Goal: Task Accomplishment & Management: Manage account settings

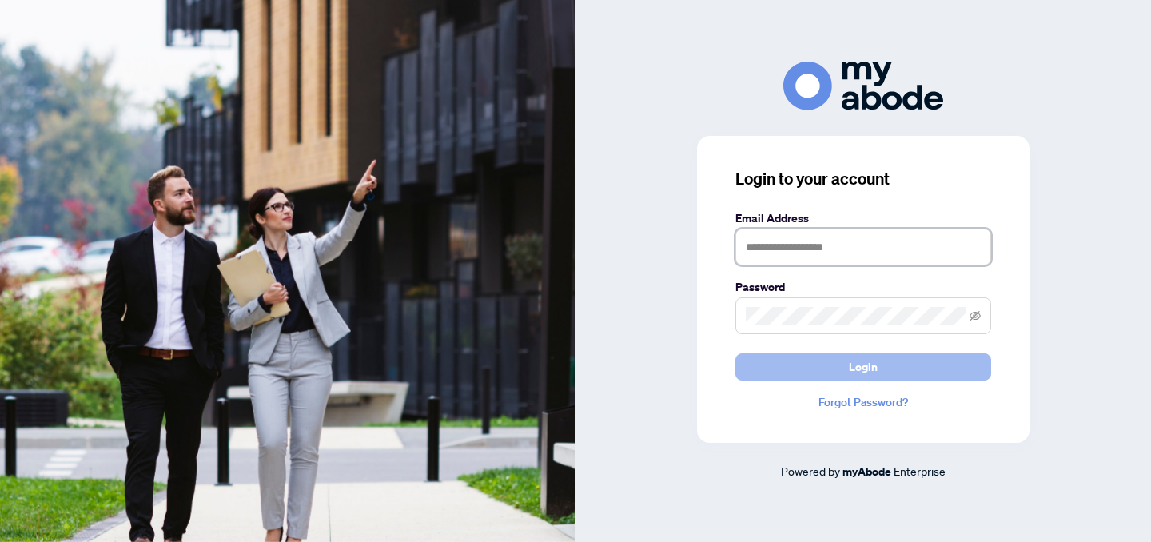
type input "**********"
click at [819, 373] on button "Login" at bounding box center [863, 366] width 256 height 27
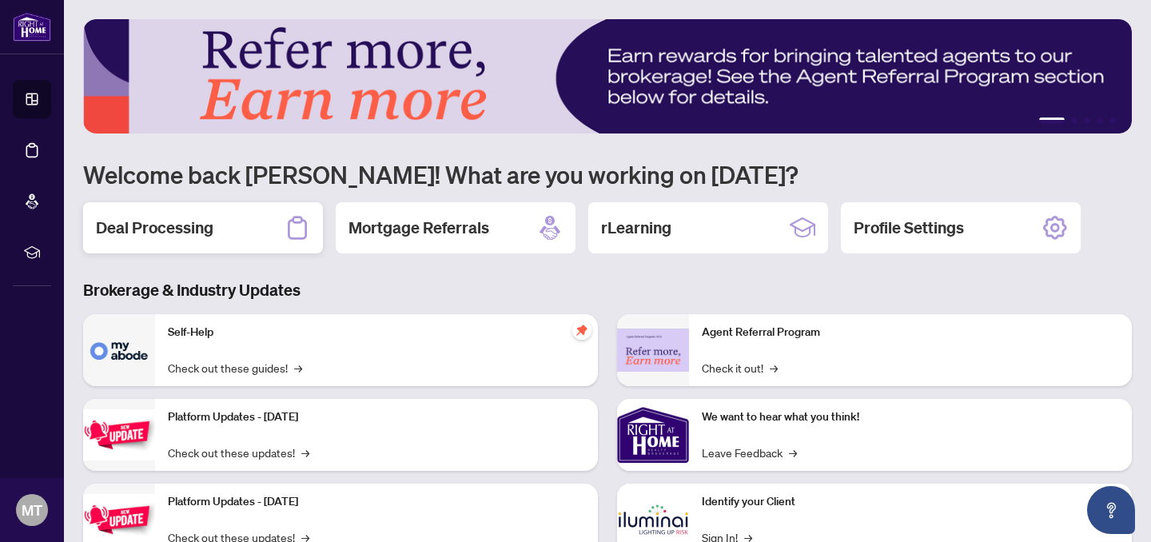
click at [188, 235] on h2 "Deal Processing" at bounding box center [155, 228] width 118 height 22
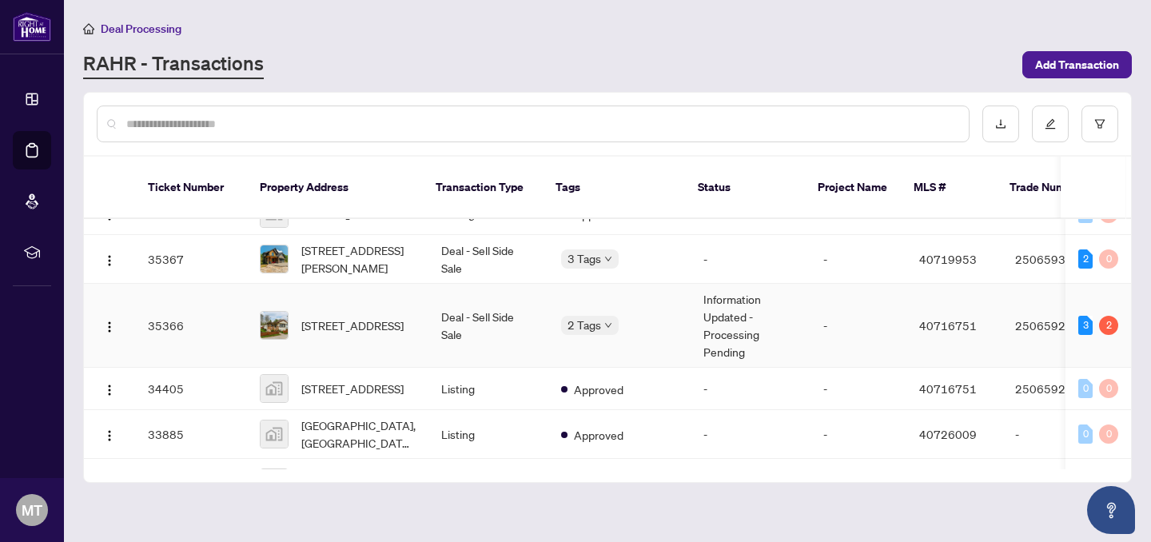
scroll to position [425, 0]
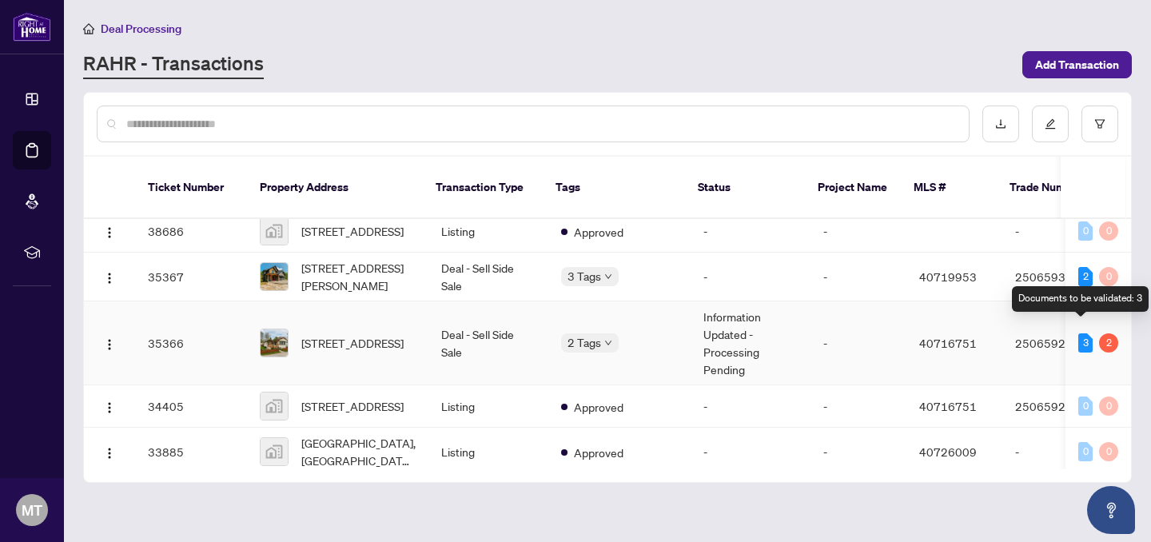
click at [1078, 333] on div "3" at bounding box center [1085, 342] width 14 height 19
click at [1108, 334] on div "2" at bounding box center [1108, 342] width 19 height 19
drag, startPoint x: 1077, startPoint y: 333, endPoint x: 723, endPoint y: 309, distance: 354.1
click at [1078, 333] on div "3" at bounding box center [1085, 342] width 14 height 19
click at [453, 323] on td "Deal - Sell Side Sale" at bounding box center [489, 343] width 120 height 84
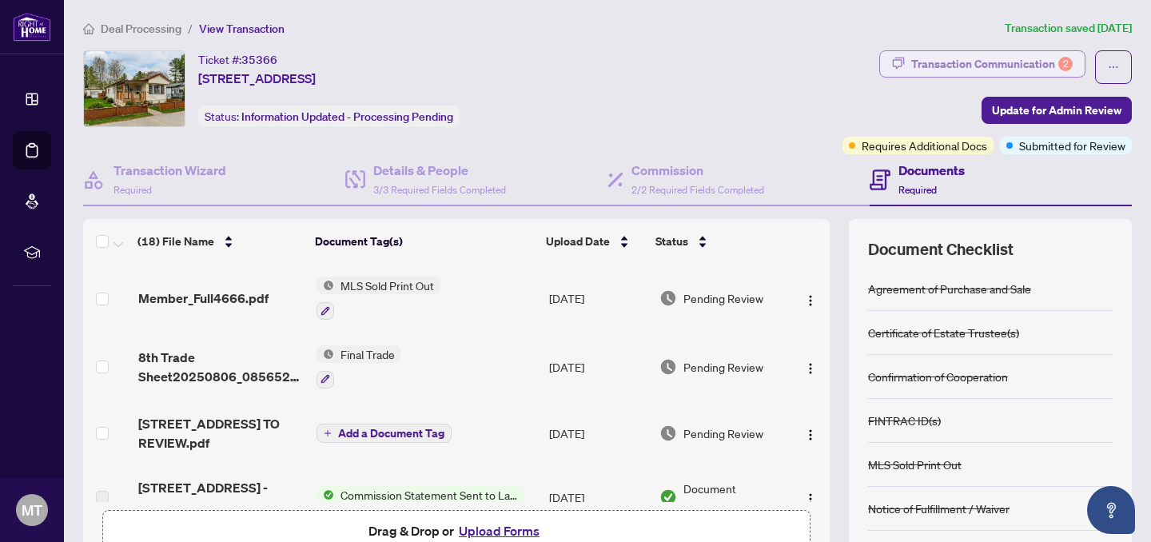
click at [1015, 60] on div "Transaction Communication 2" at bounding box center [991, 64] width 161 height 26
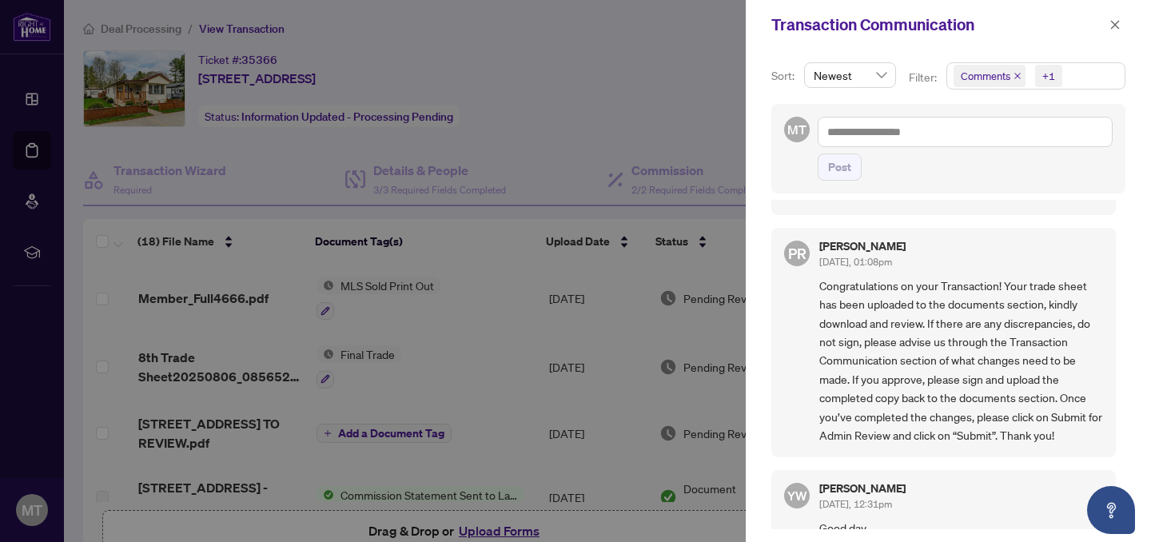
scroll to position [2506, 0]
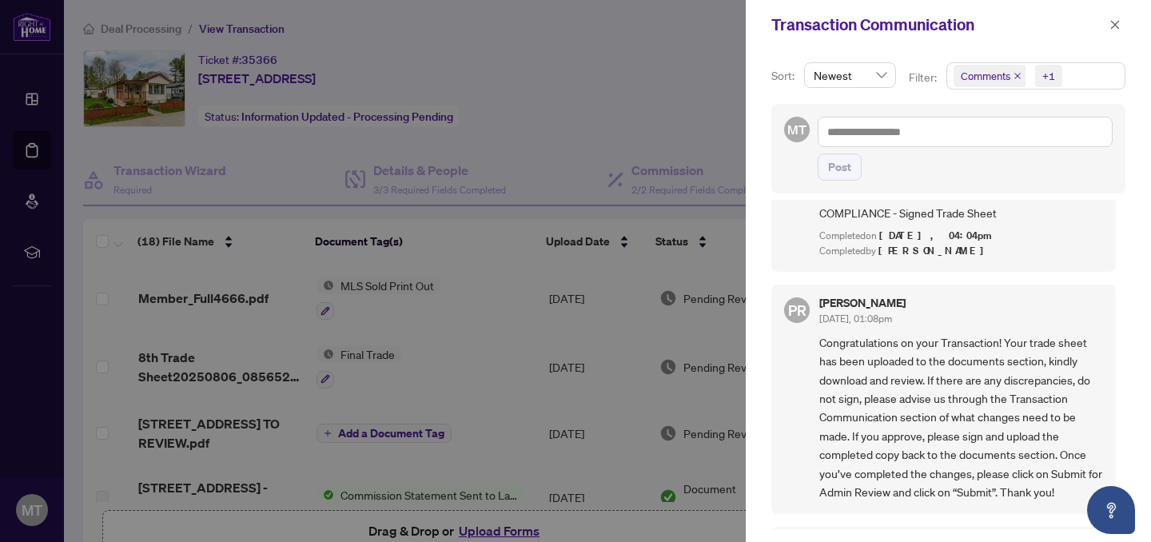
drag, startPoint x: 1118, startPoint y: 27, endPoint x: 595, endPoint y: 182, distance: 546.1
click at [1118, 27] on icon "close" at bounding box center [1115, 24] width 11 height 11
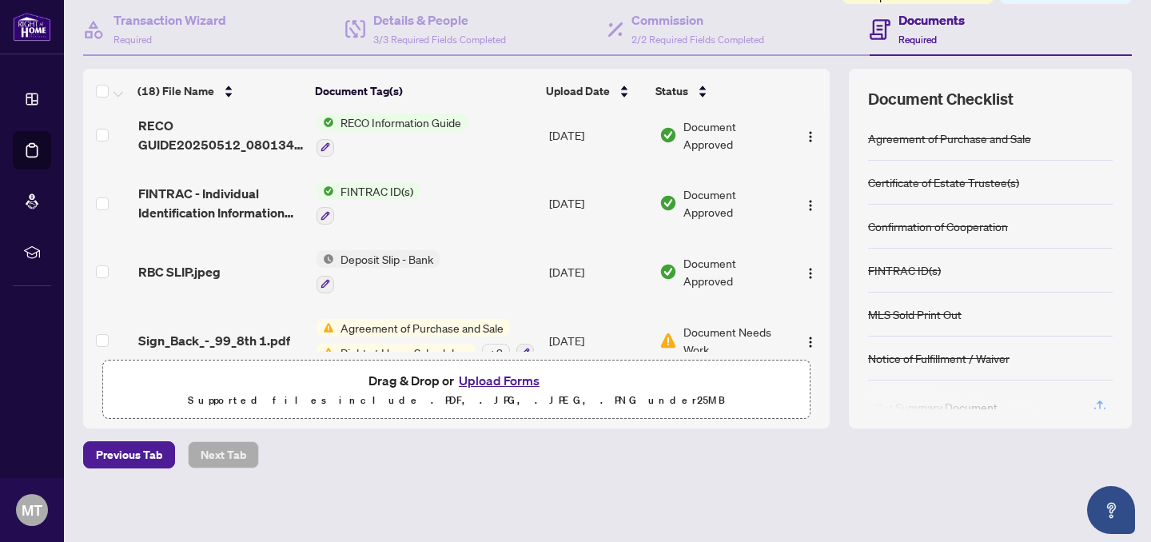
scroll to position [976, 0]
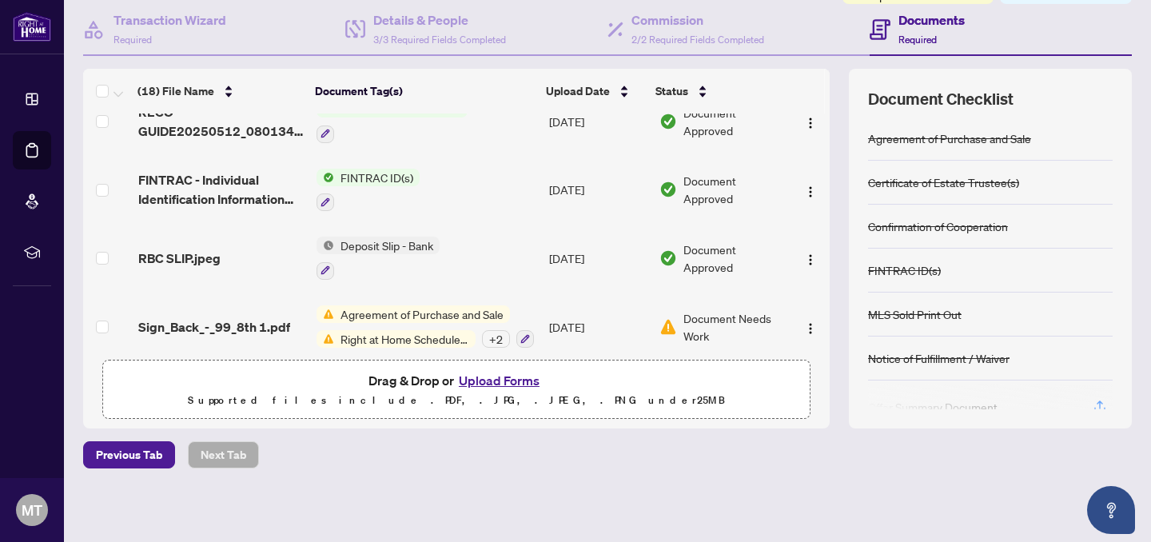
click at [428, 305] on span "Agreement of Purchase and Sale" at bounding box center [422, 314] width 176 height 18
click at [701, 310] on span "Document Needs Work" at bounding box center [734, 326] width 101 height 35
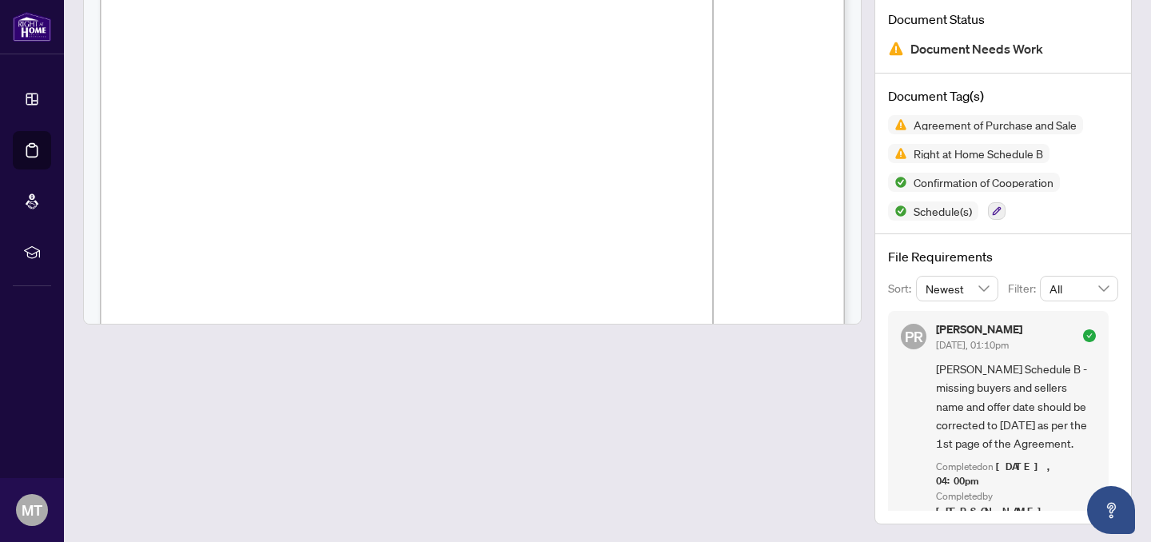
scroll to position [8995, 0]
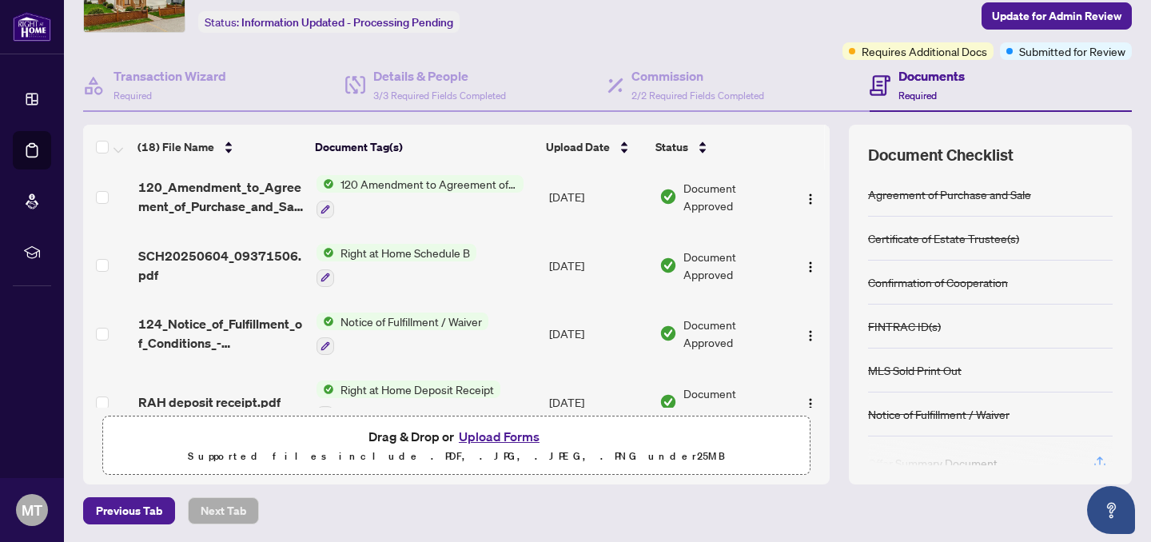
scroll to position [682, 0]
click at [374, 245] on span "Right at Home Schedule B" at bounding box center [405, 254] width 142 height 18
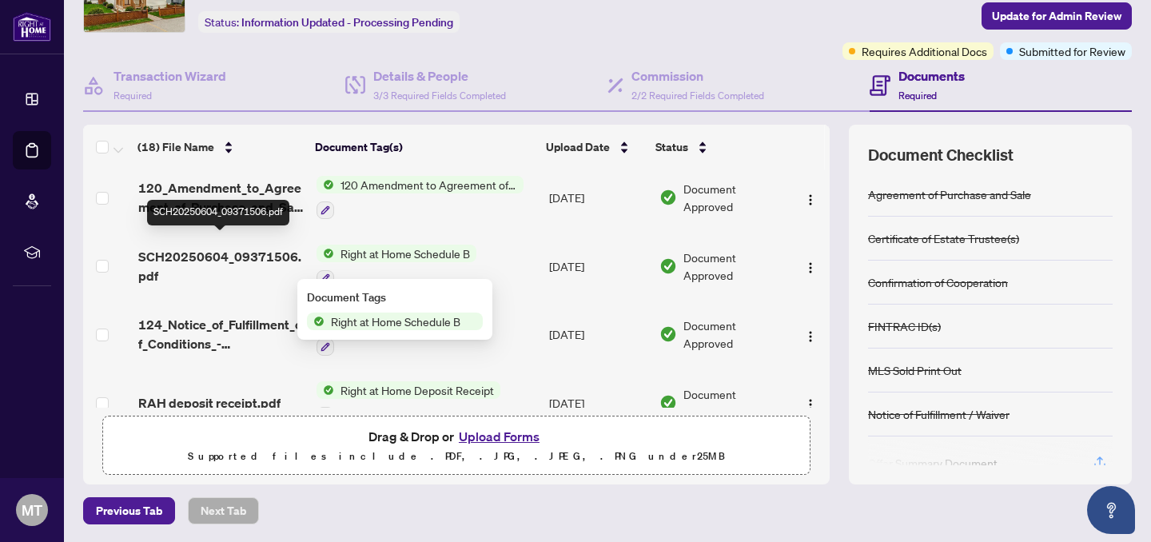
click at [252, 247] on span "SCH20250604_09371506.pdf" at bounding box center [220, 266] width 165 height 38
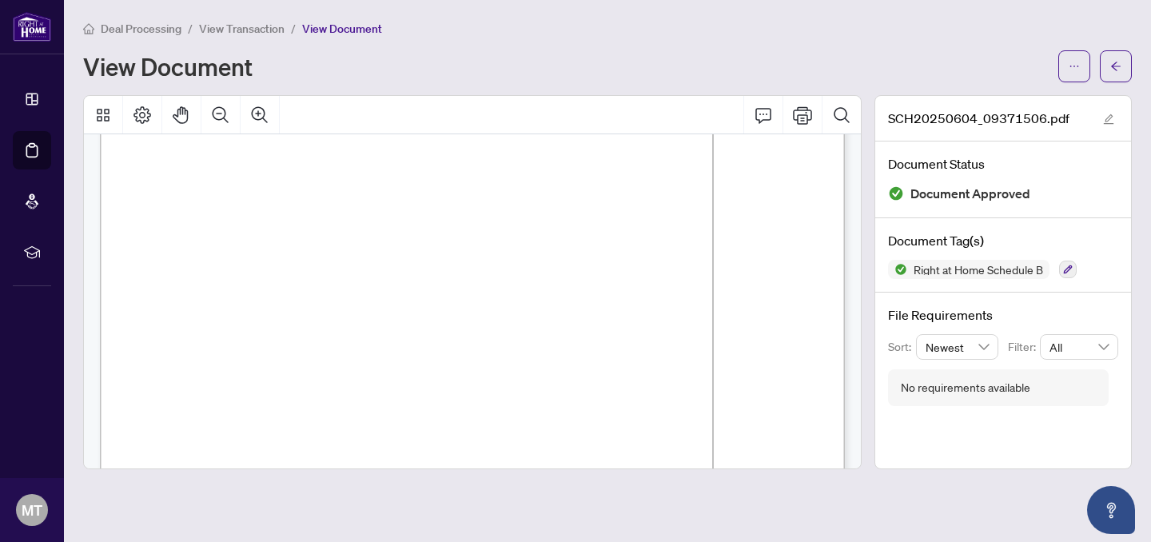
scroll to position [148, 0]
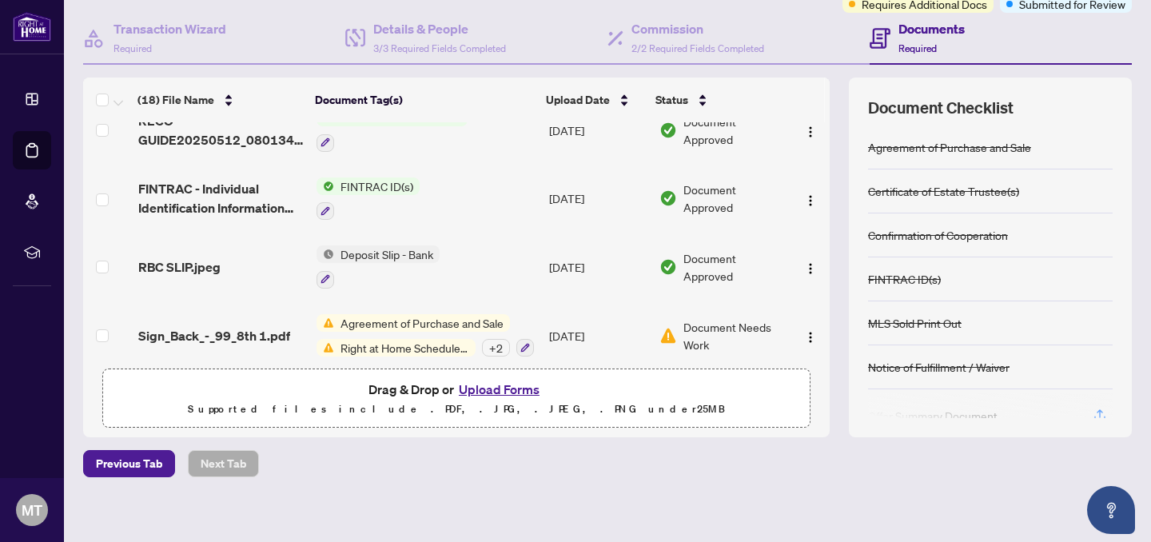
scroll to position [150, 0]
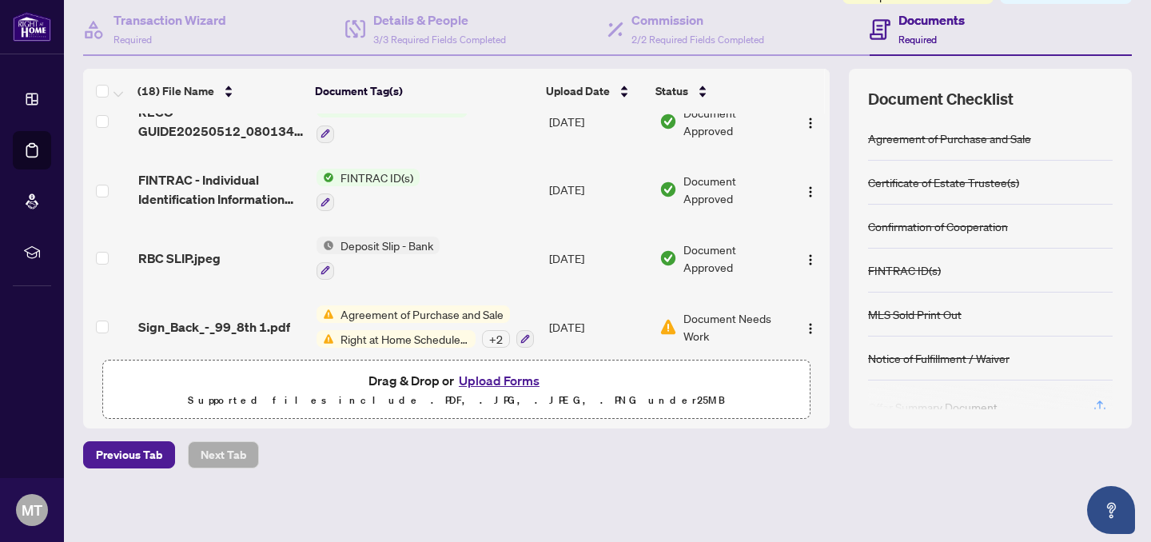
click at [424, 305] on span "Agreement of Purchase and Sale" at bounding box center [422, 314] width 176 height 18
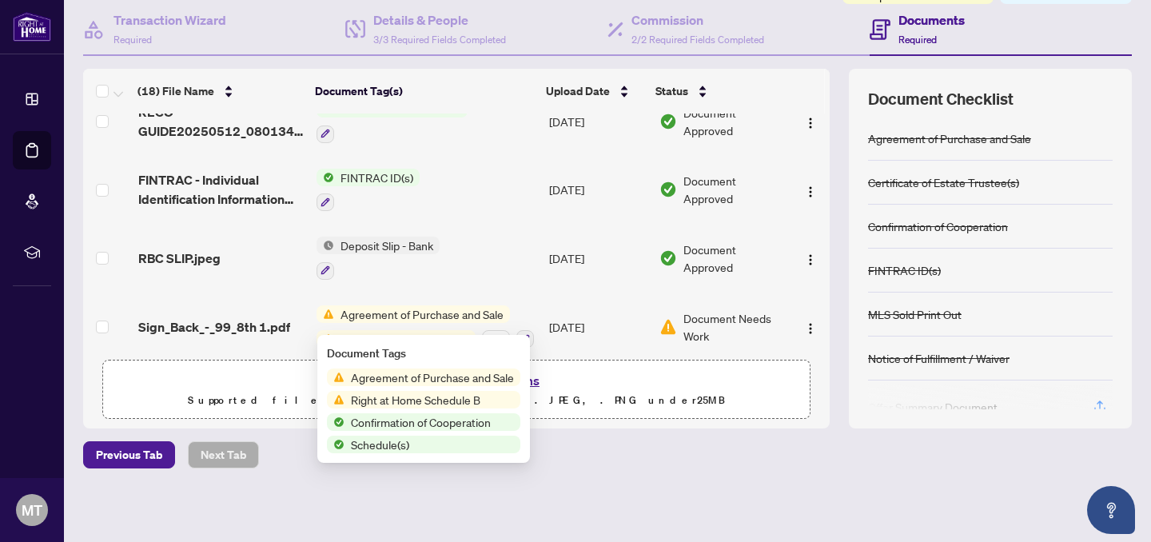
click at [270, 317] on span "Sign_Back_-_99_8th 1.pdf" at bounding box center [214, 326] width 152 height 19
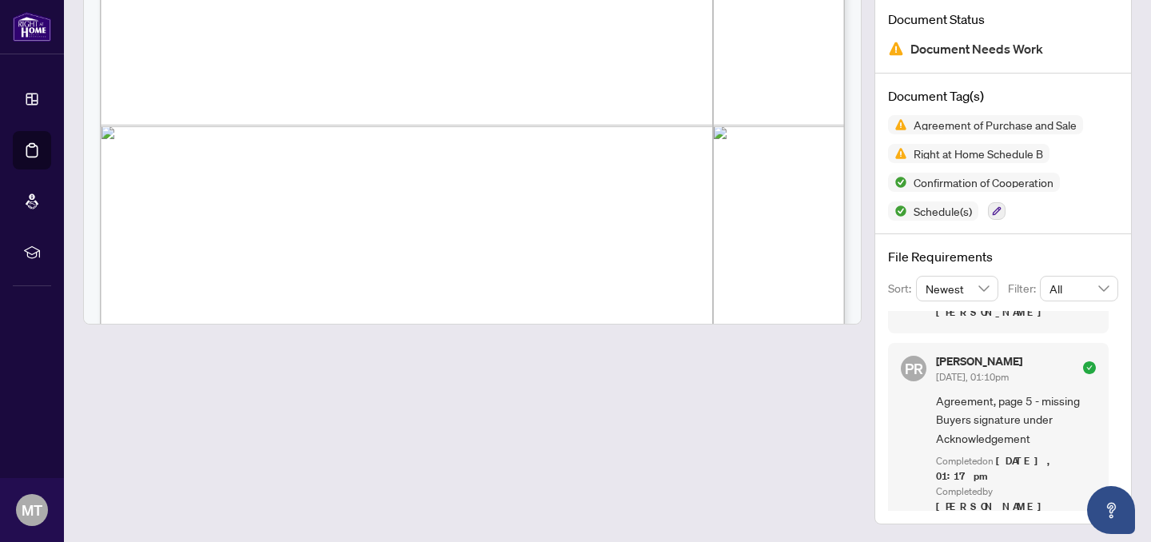
scroll to position [5385, 0]
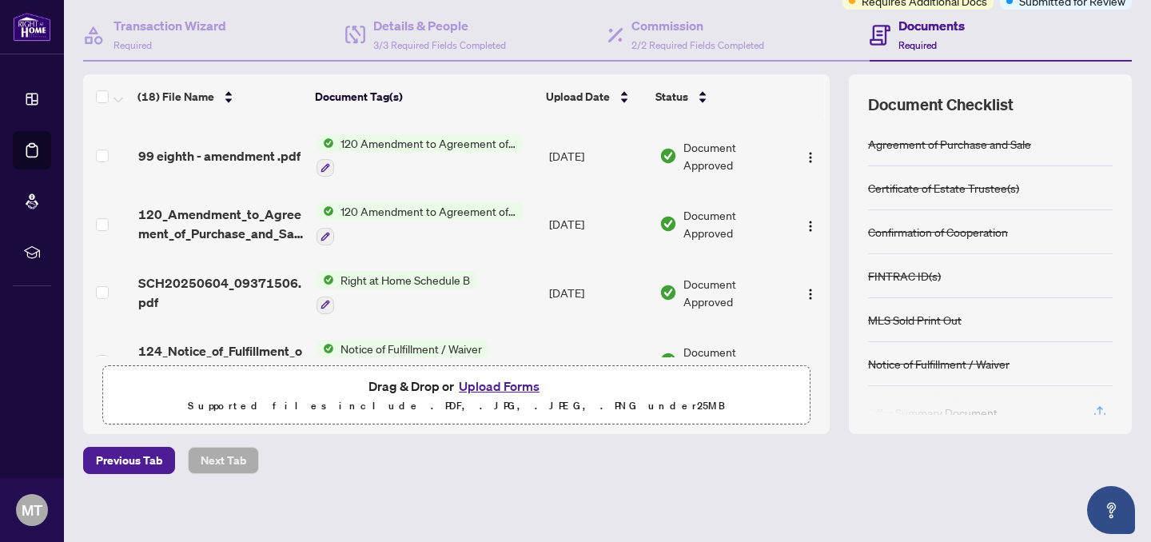
scroll to position [609, 0]
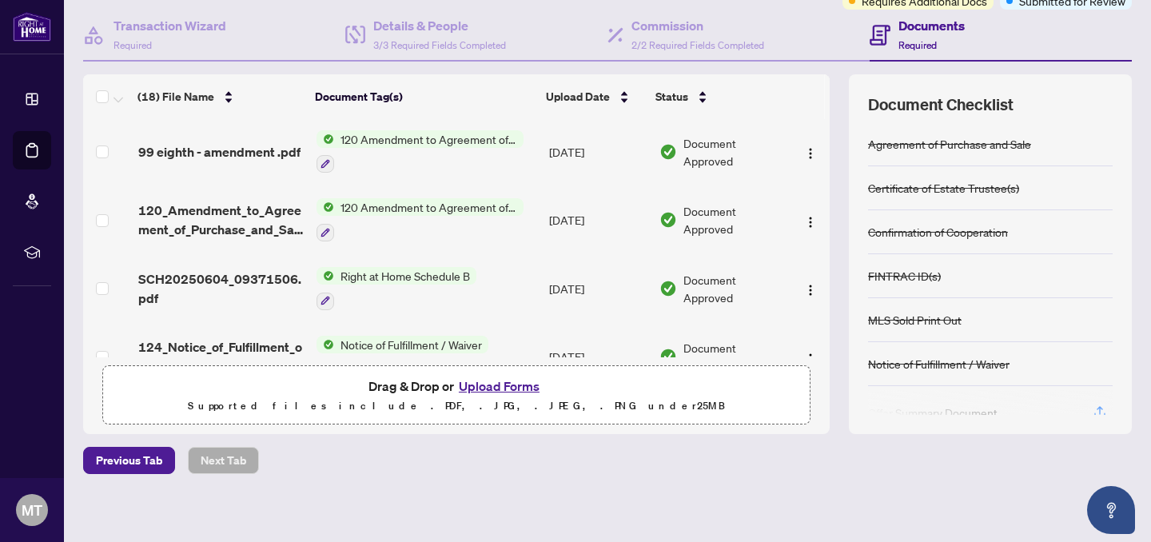
click at [364, 267] on span "Right at Home Schedule B" at bounding box center [405, 276] width 142 height 18
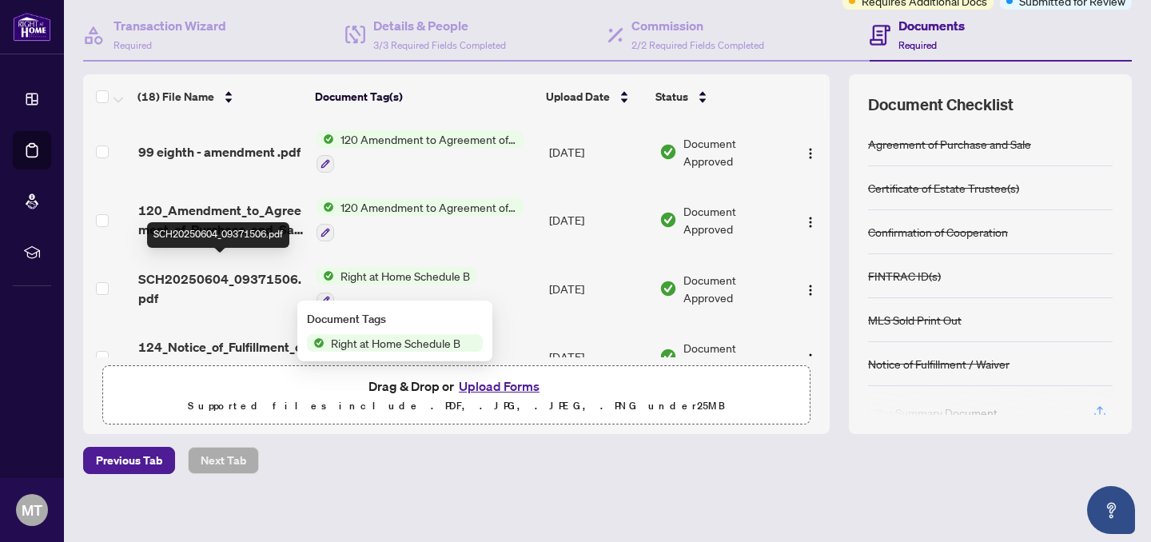
click at [249, 269] on span "SCH20250604_09371506.pdf" at bounding box center [220, 288] width 165 height 38
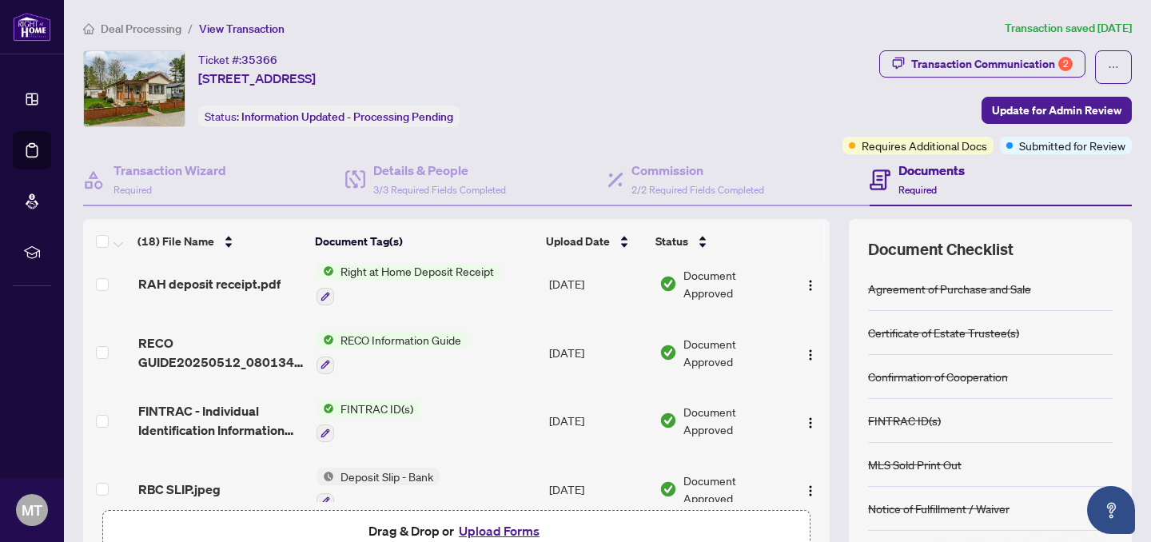
scroll to position [976, 0]
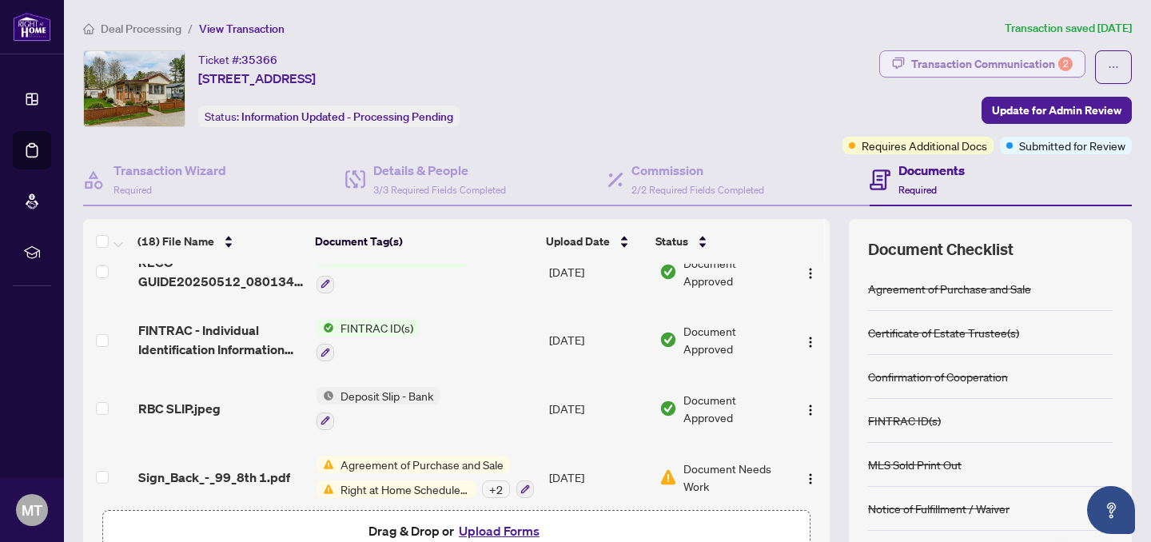
click at [939, 60] on div "Transaction Communication 2" at bounding box center [991, 64] width 161 height 26
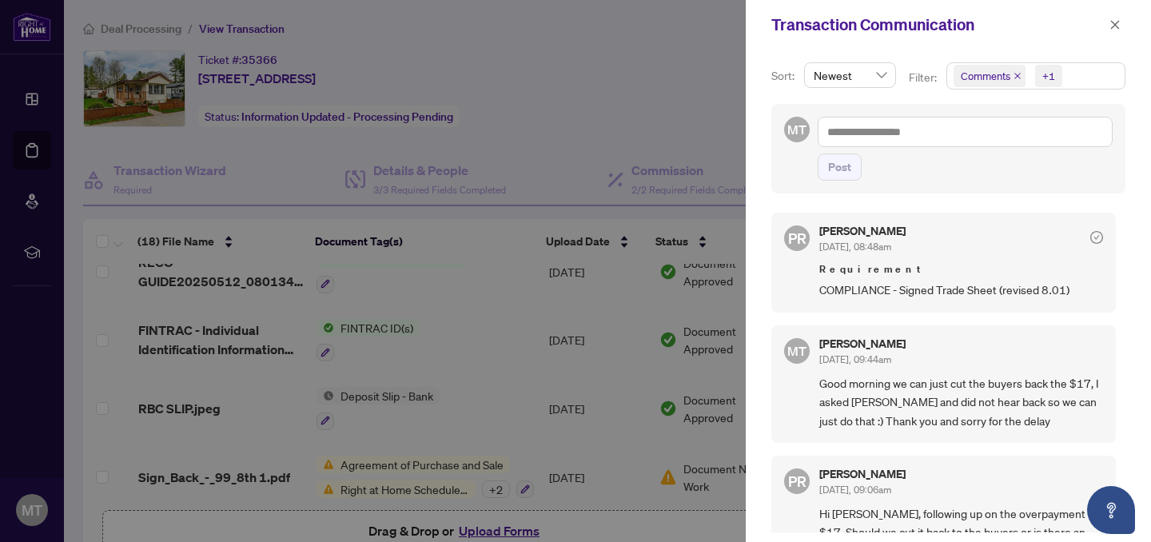
click at [616, 64] on div at bounding box center [575, 271] width 1151 height 542
click at [1114, 26] on icon "close" at bounding box center [1115, 24] width 11 height 11
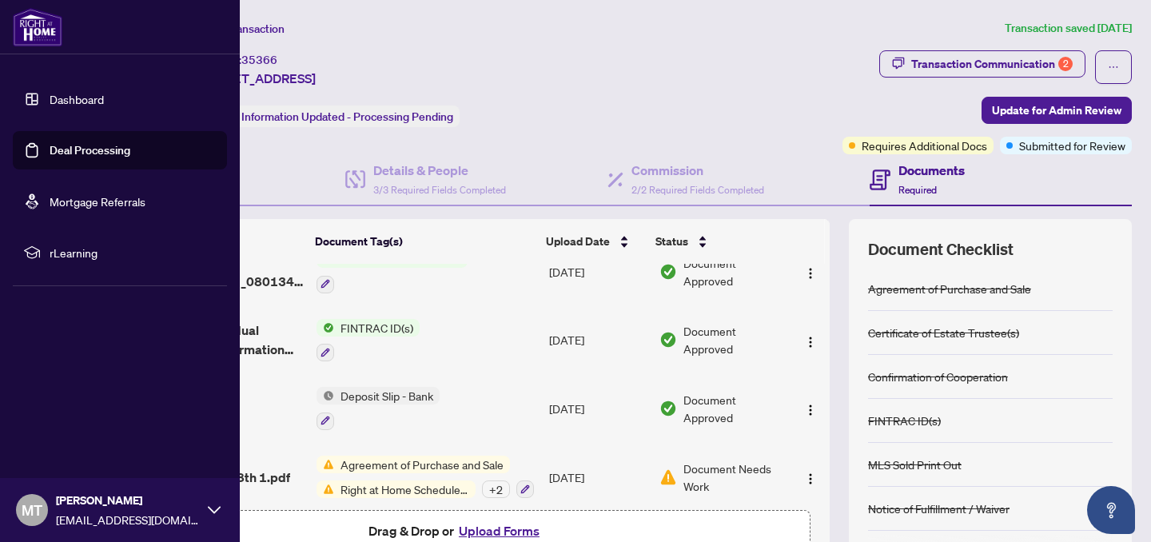
click at [70, 100] on link "Dashboard" at bounding box center [77, 99] width 54 height 14
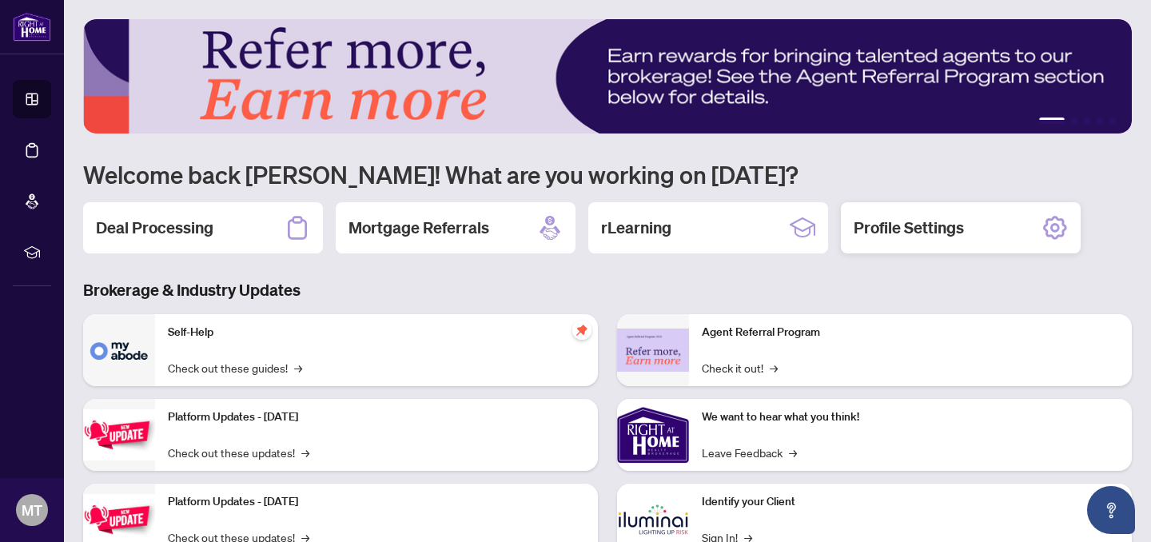
click at [931, 236] on h2 "Profile Settings" at bounding box center [909, 228] width 110 height 22
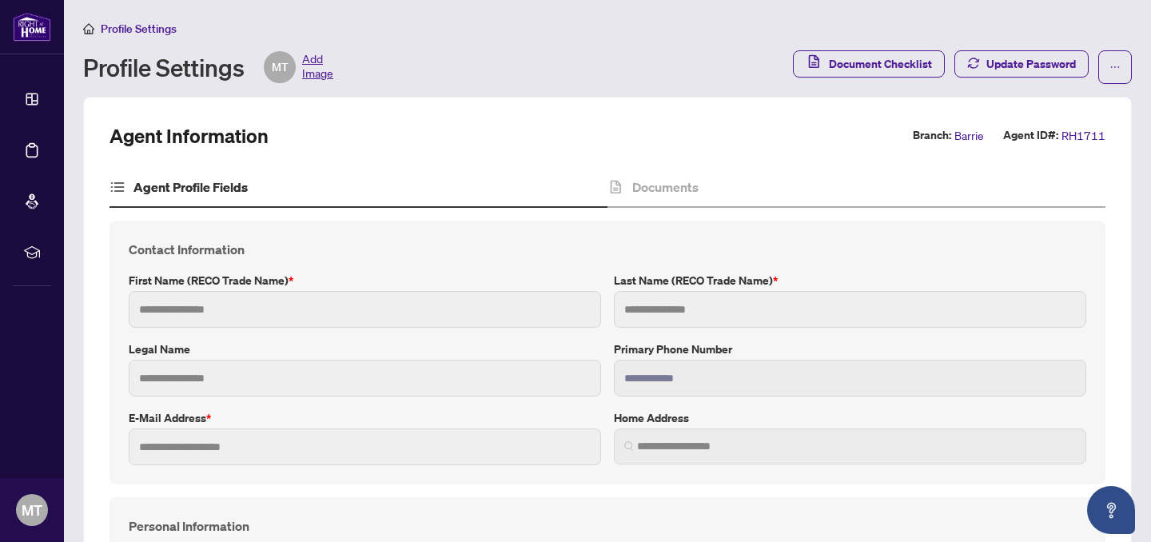
type input "*******"
type input "******"
type input "**********"
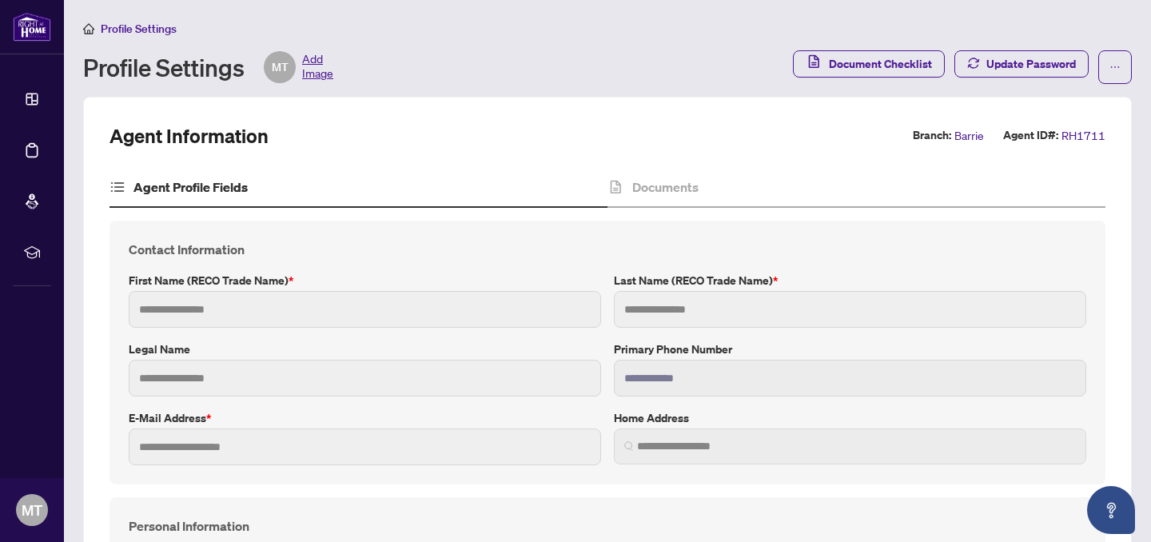
type input "*********"
type input "*"
type input "*******"
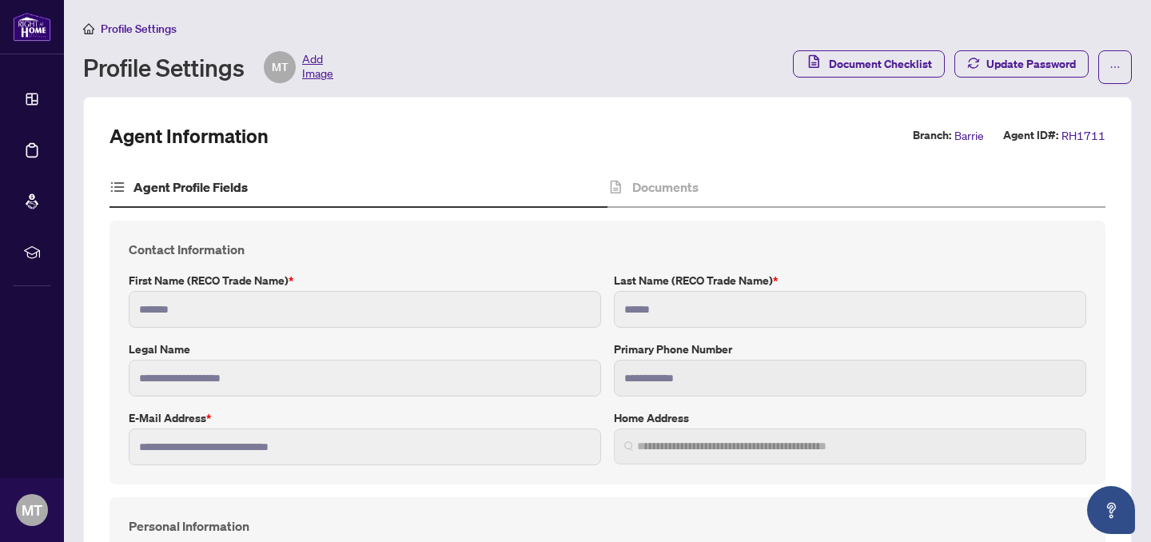
type input "**********"
type input "****"
type input "**********"
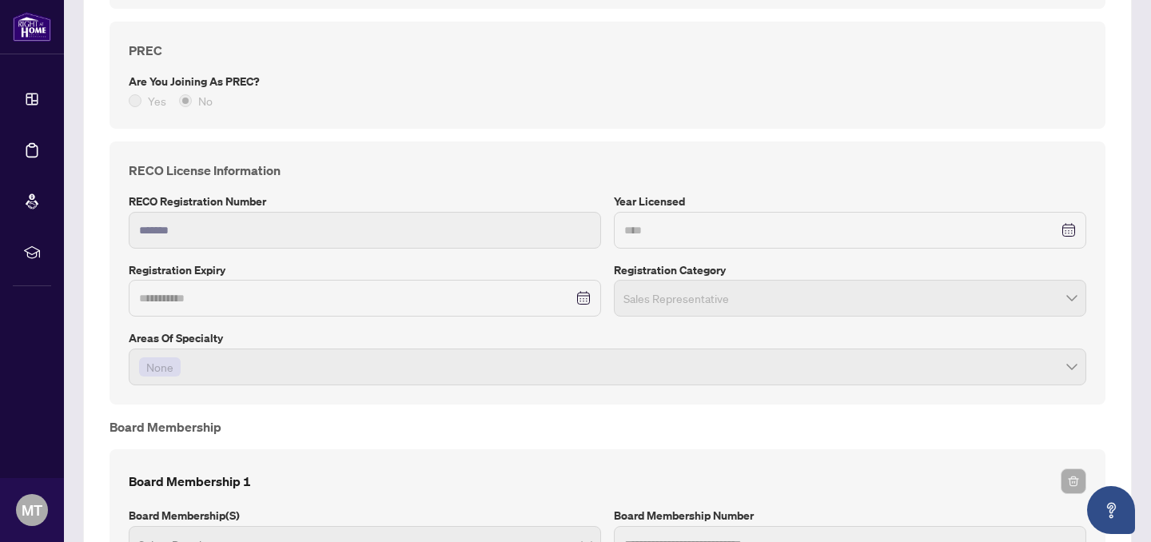
scroll to position [1476, 0]
click at [584, 295] on div "**********" at bounding box center [365, 298] width 452 height 18
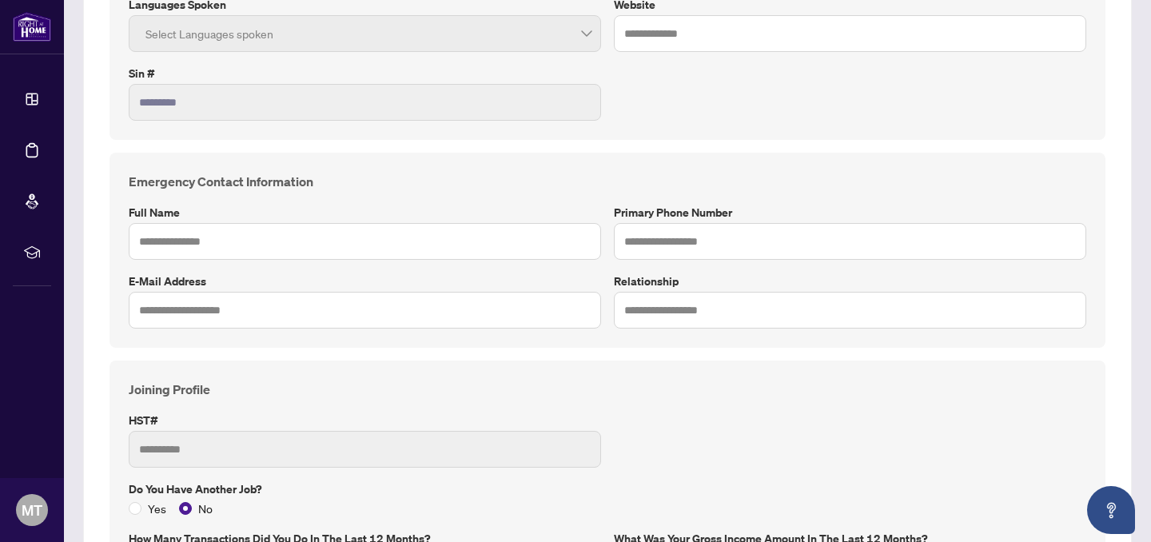
scroll to position [0, 0]
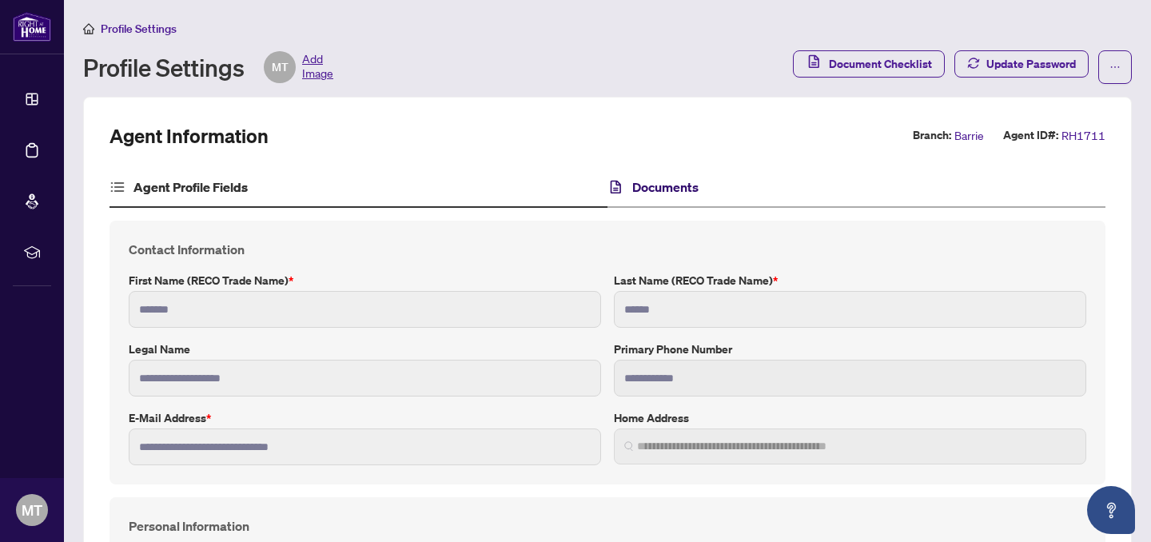
click at [649, 189] on h4 "Documents" at bounding box center [665, 186] width 66 height 19
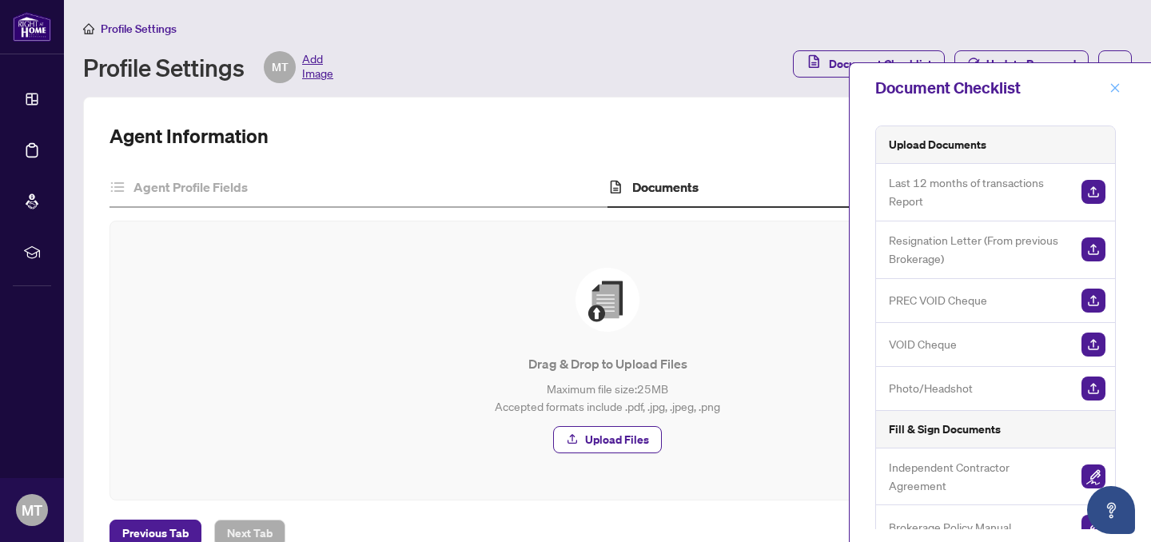
click at [1110, 90] on icon "close" at bounding box center [1115, 87] width 11 height 11
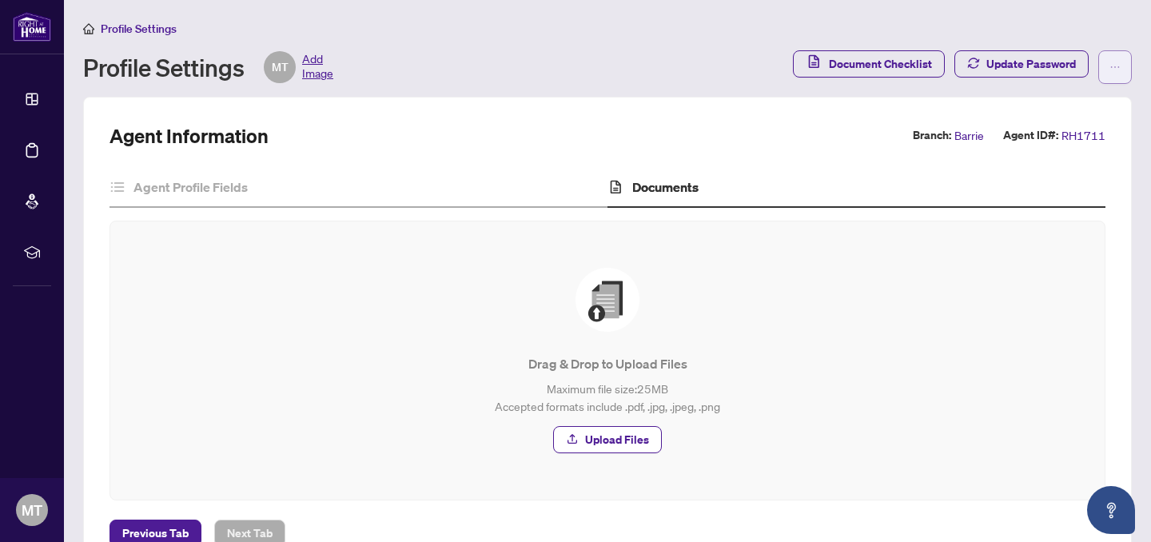
click at [1109, 66] on button "button" at bounding box center [1115, 67] width 34 height 34
drag, startPoint x: 555, startPoint y: 78, endPoint x: 324, endPoint y: 109, distance: 233.0
click at [555, 78] on div "Profile Settings MT Add Image" at bounding box center [433, 67] width 700 height 32
click at [584, 75] on div "Profile Settings MT Add Image" at bounding box center [433, 67] width 700 height 32
click at [145, 24] on span "Profile Settings" at bounding box center [139, 29] width 76 height 14
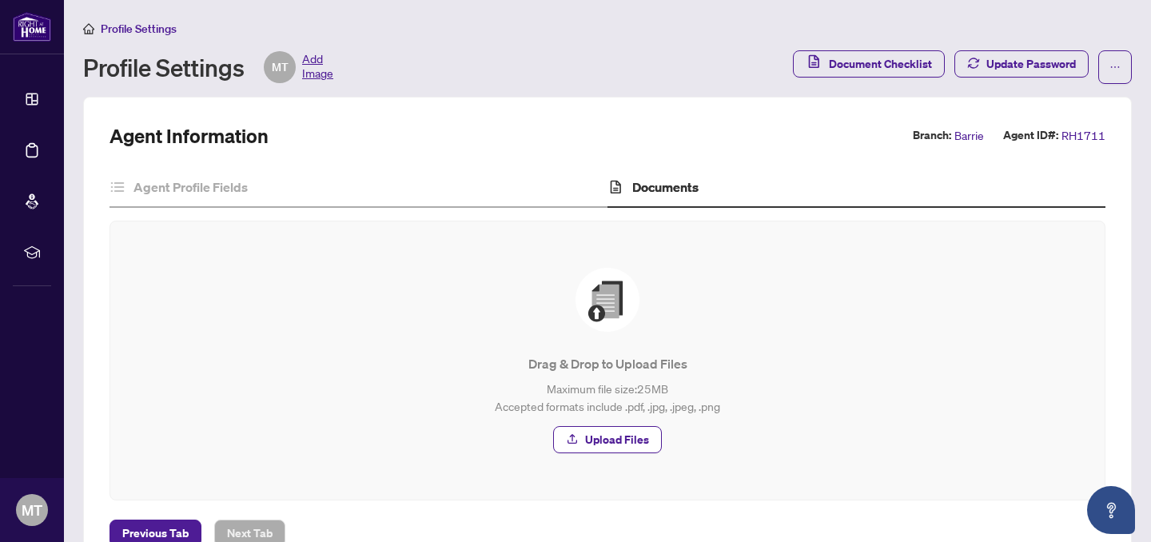
click at [147, 26] on span "Profile Settings" at bounding box center [139, 29] width 76 height 14
click at [121, 193] on icon at bounding box center [118, 187] width 16 height 16
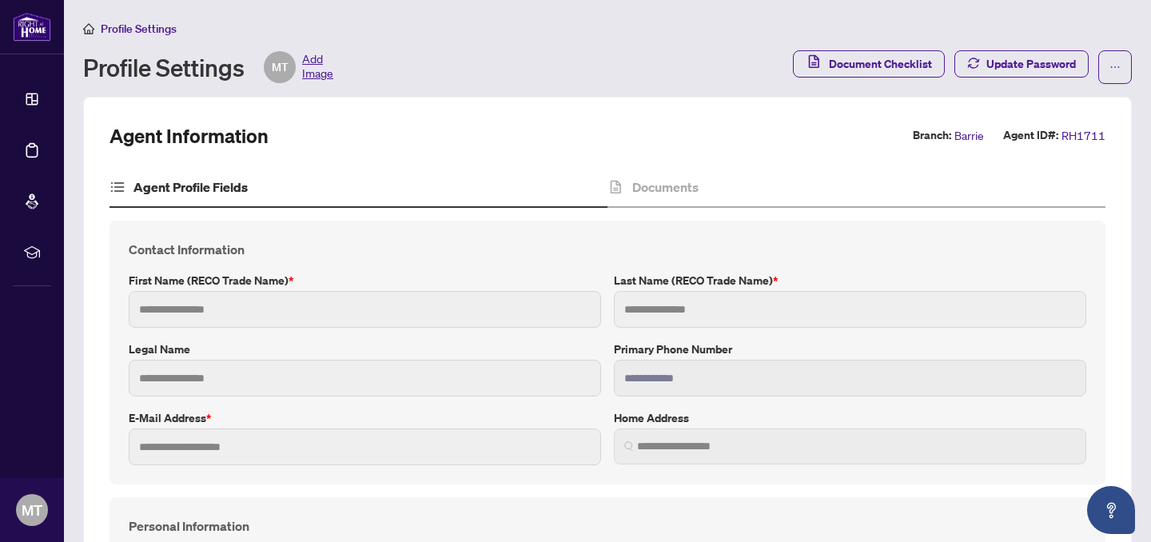
type input "*******"
type input "******"
type input "**********"
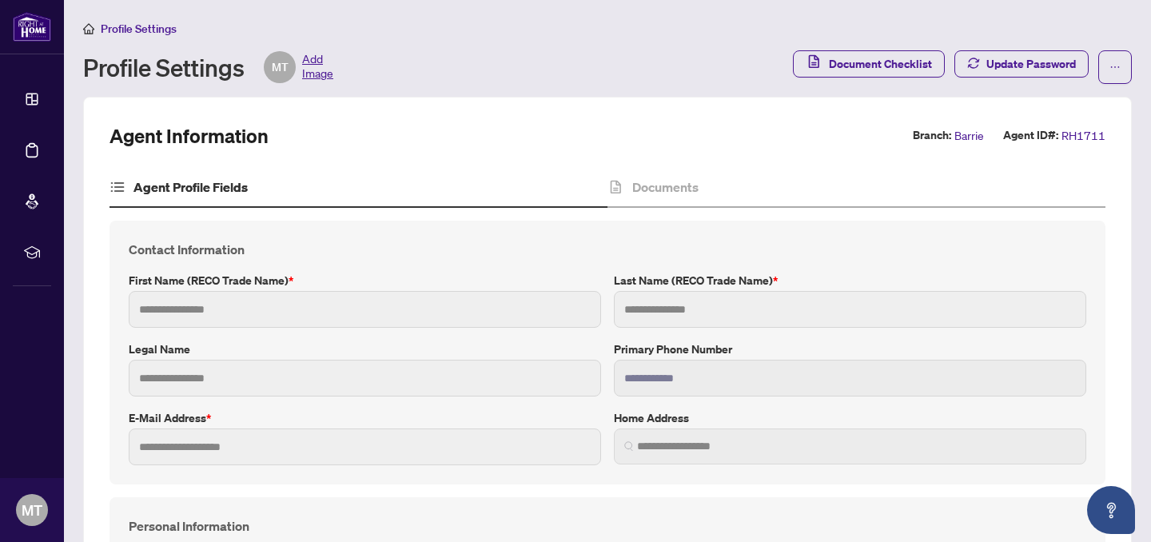
type input "*********"
type input "*"
type input "*******"
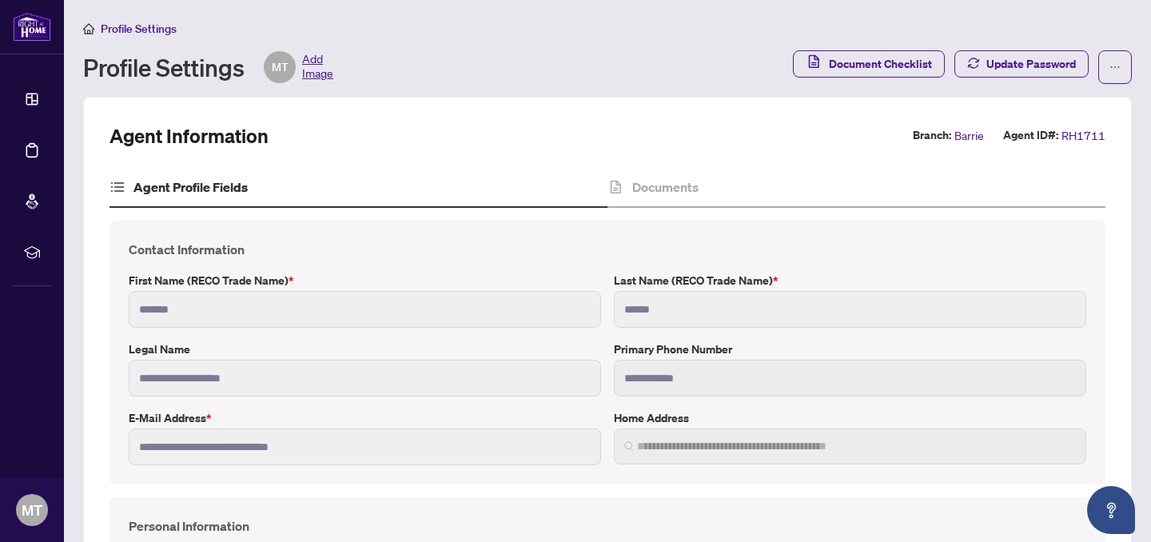
type input "**********"
type input "****"
type input "**********"
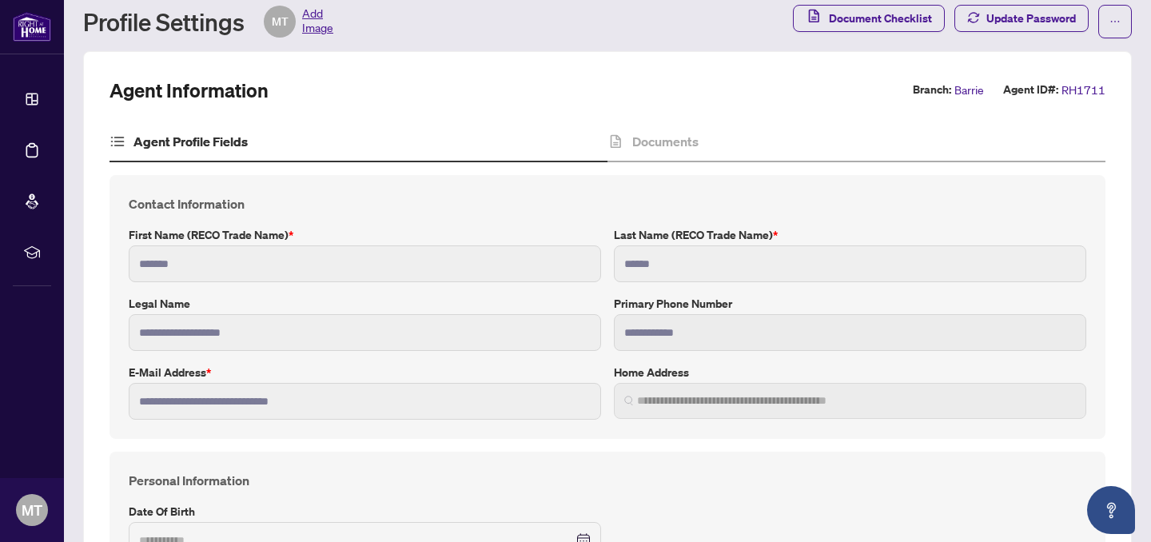
scroll to position [45, 0]
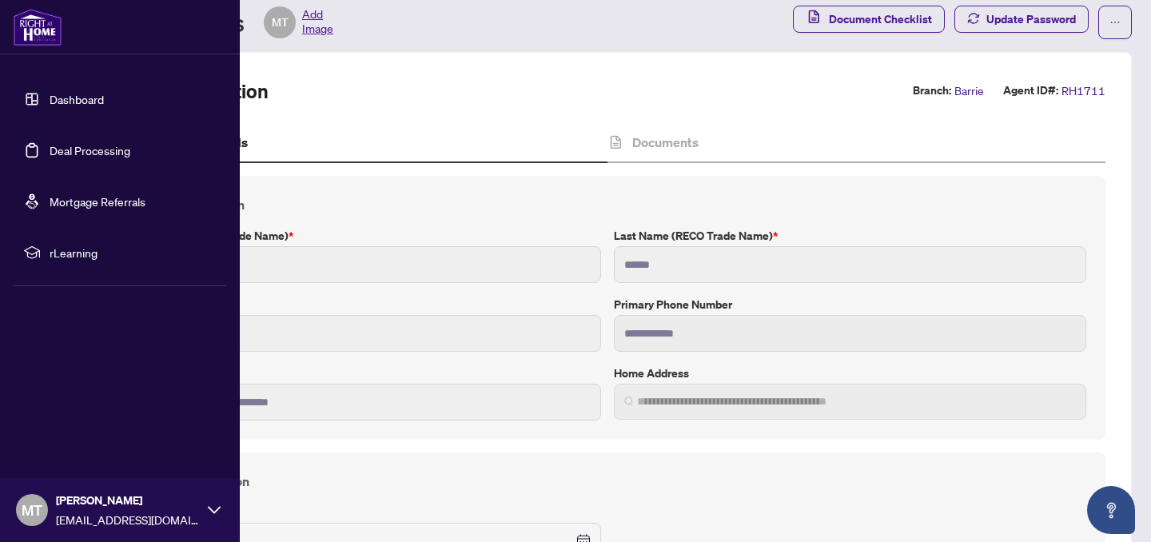
click at [52, 92] on link "Dashboard" at bounding box center [77, 99] width 54 height 14
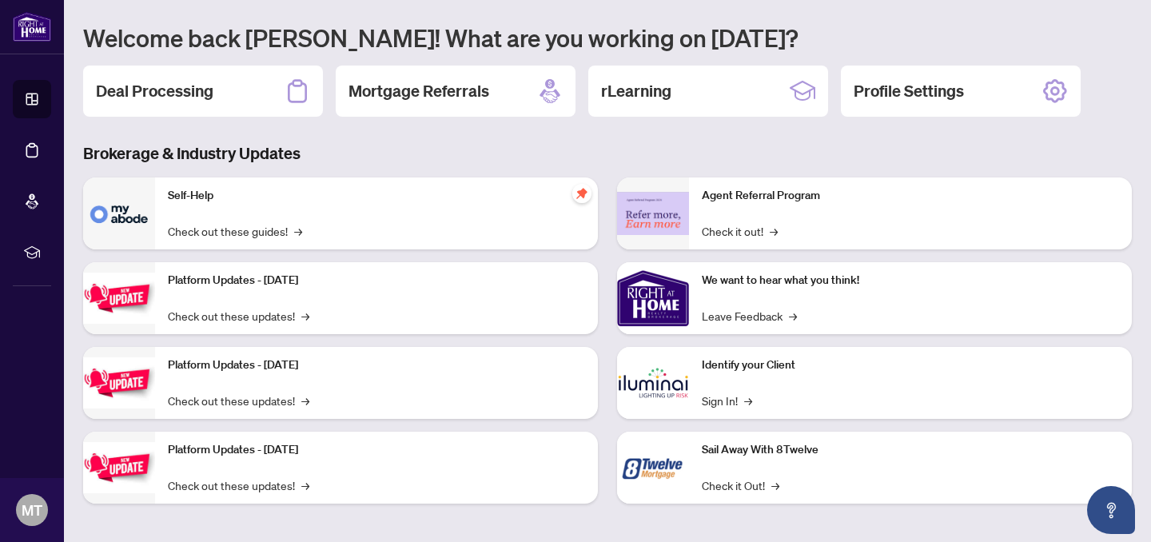
scroll to position [136, 0]
click at [1049, 88] on icon at bounding box center [1055, 92] width 26 height 26
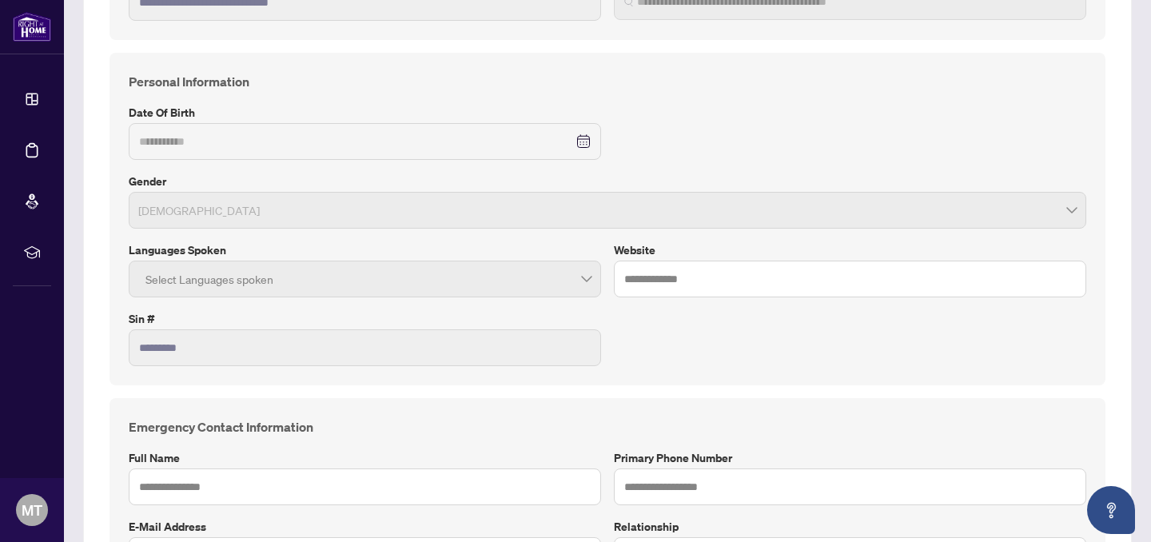
scroll to position [541, 0]
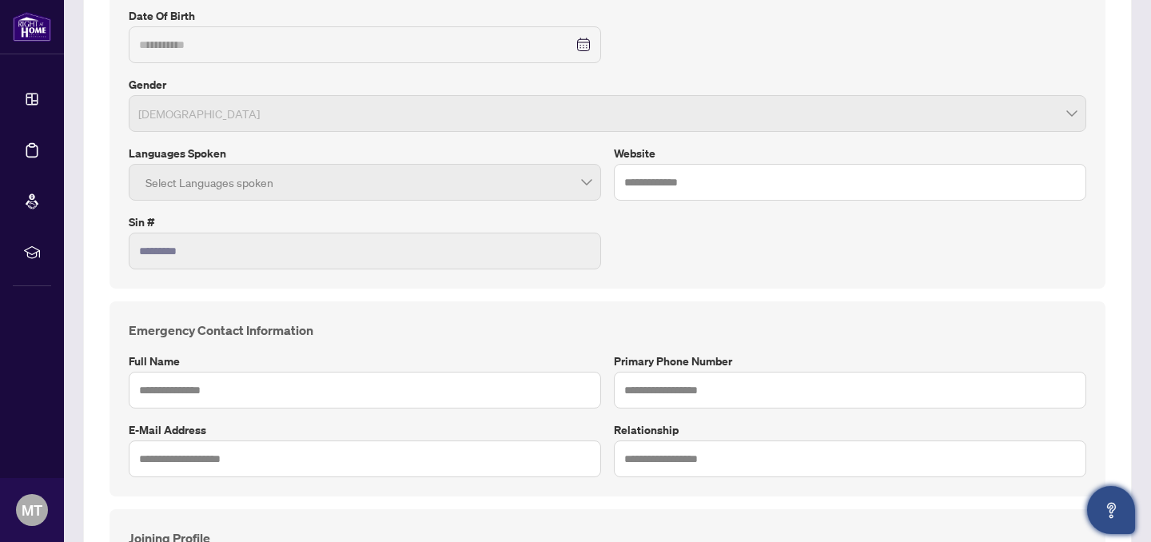
click at [1110, 520] on button "Open asap" at bounding box center [1111, 510] width 48 height 48
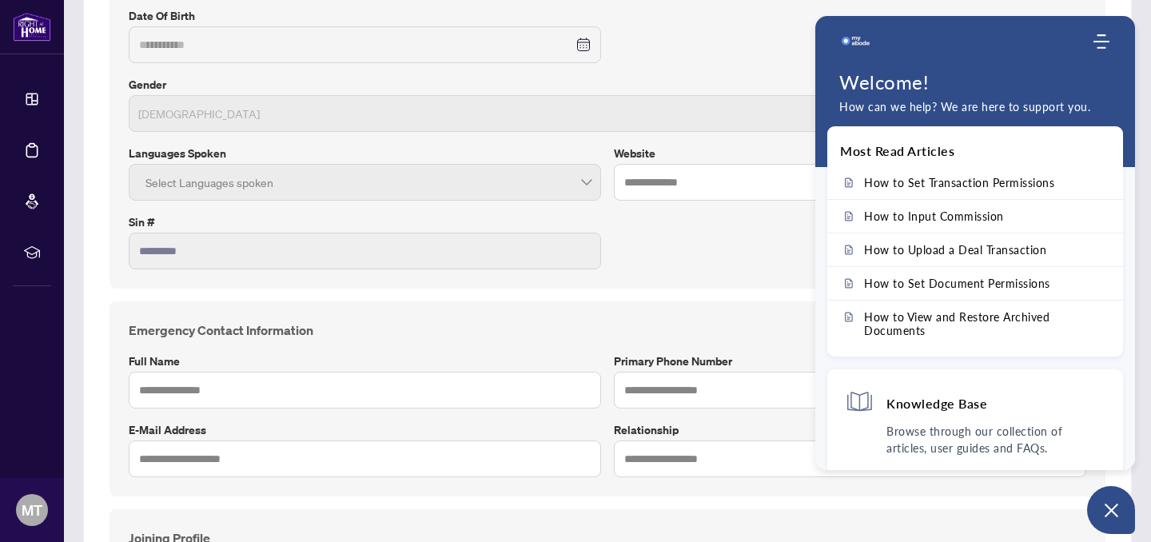
click at [700, 20] on div "**********" at bounding box center [607, 122] width 971 height 294
click at [665, 391] on input "text" at bounding box center [850, 390] width 472 height 37
click at [701, 81] on label "Gender" at bounding box center [608, 85] width 958 height 18
drag, startPoint x: 687, startPoint y: 43, endPoint x: 694, endPoint y: 81, distance: 38.3
click at [687, 43] on div "**********" at bounding box center [607, 122] width 971 height 294
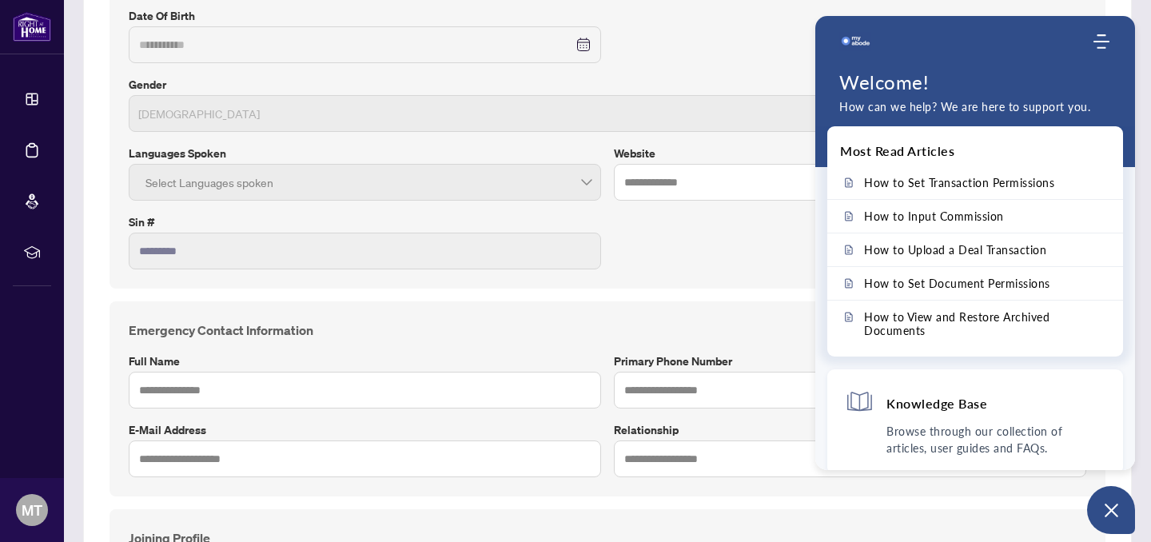
drag, startPoint x: 1115, startPoint y: 510, endPoint x: 863, endPoint y: 374, distance: 286.9
click at [1114, 509] on icon "Open asap" at bounding box center [1112, 510] width 20 height 20
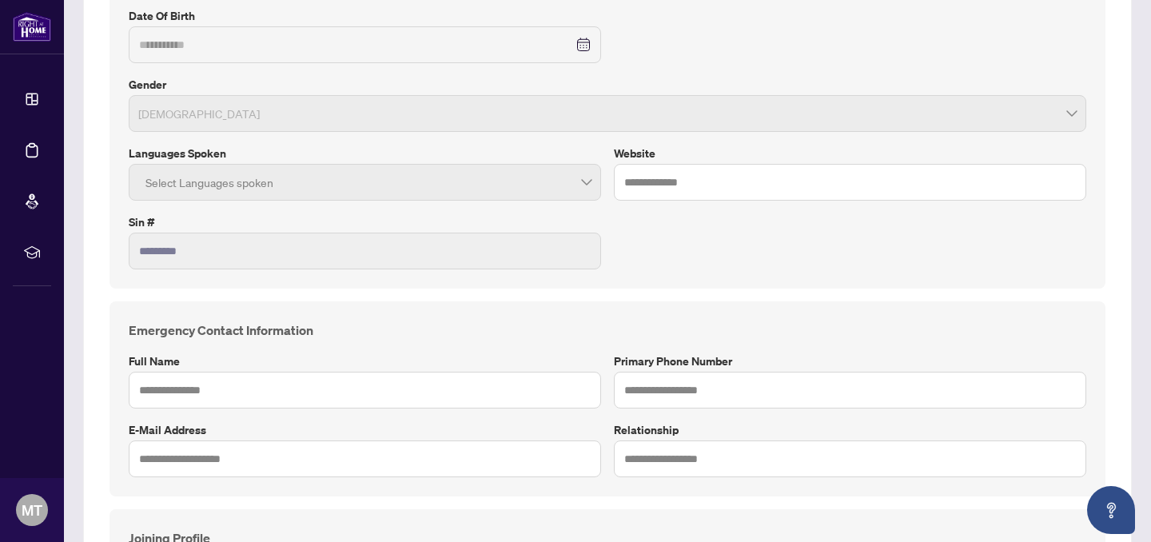
click at [245, 110] on span "Female" at bounding box center [607, 113] width 939 height 30
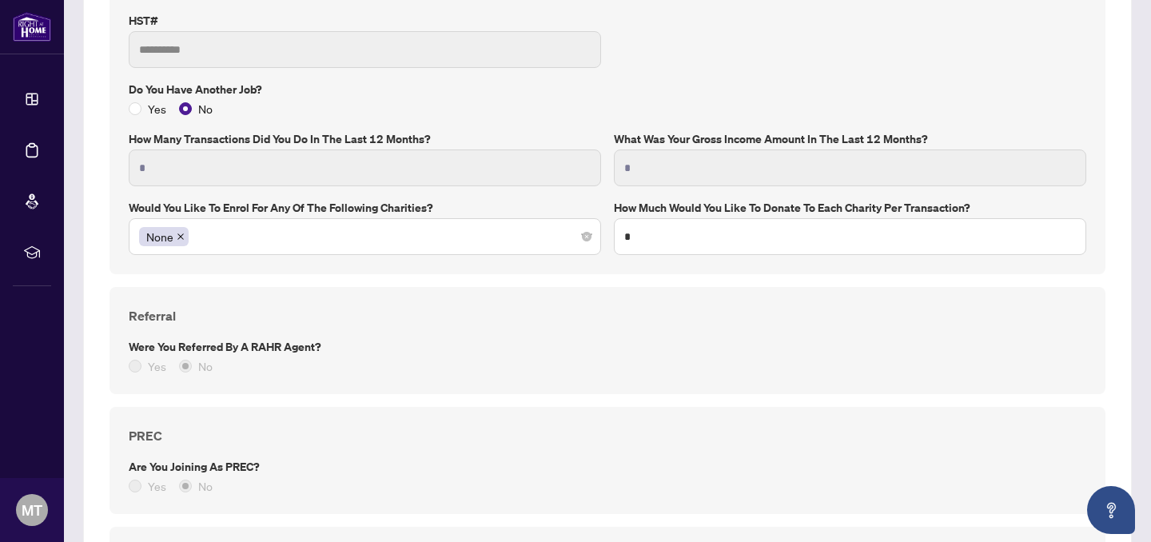
scroll to position [1099, 0]
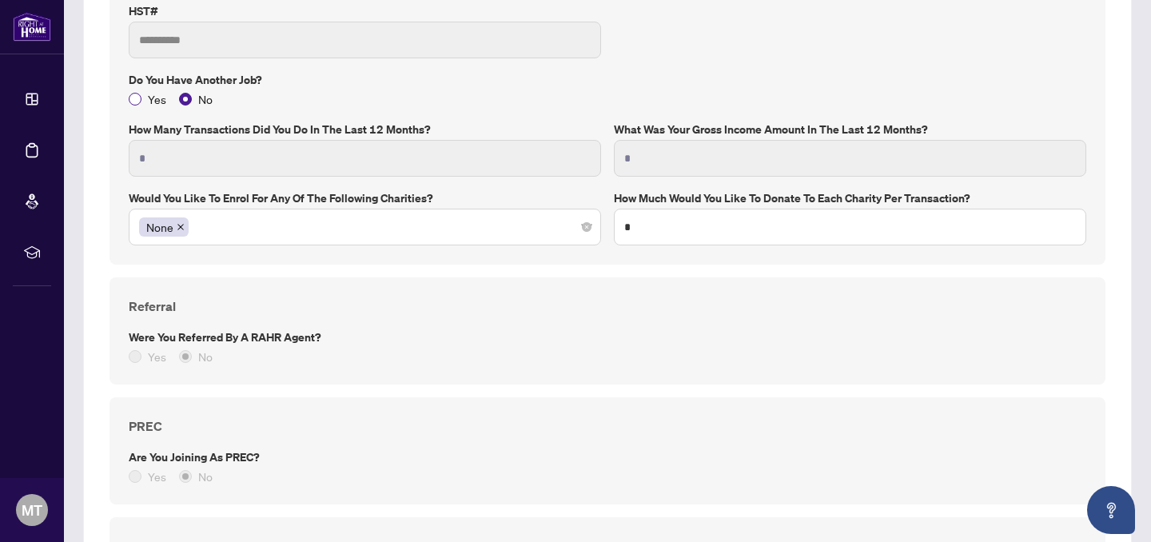
type textarea "**********"
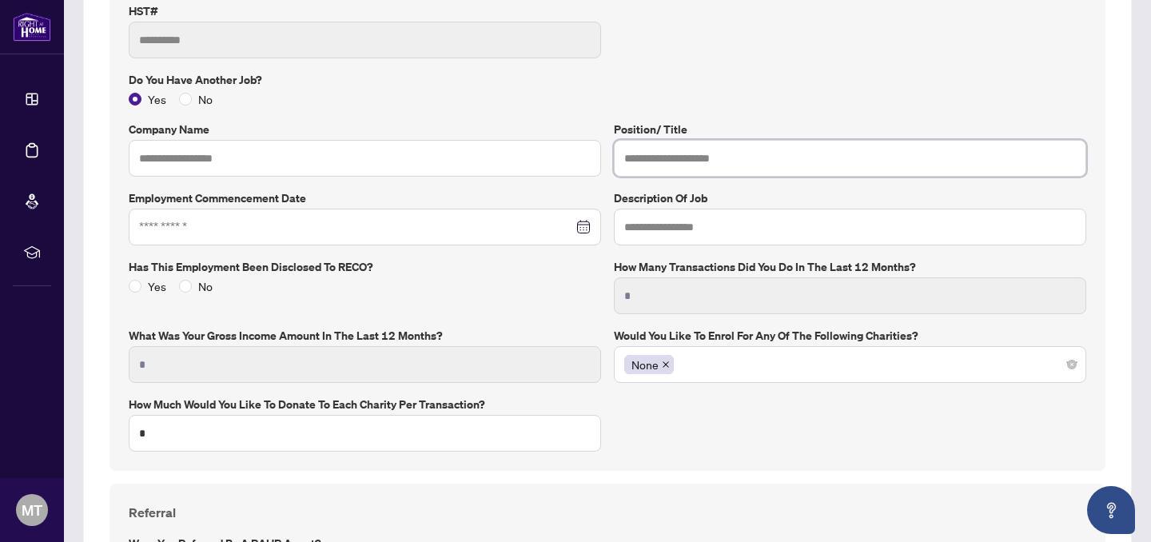
click at [685, 147] on input "text" at bounding box center [850, 158] width 472 height 37
type input "***"
click at [230, 153] on input "text" at bounding box center [365, 158] width 472 height 37
type input "*"
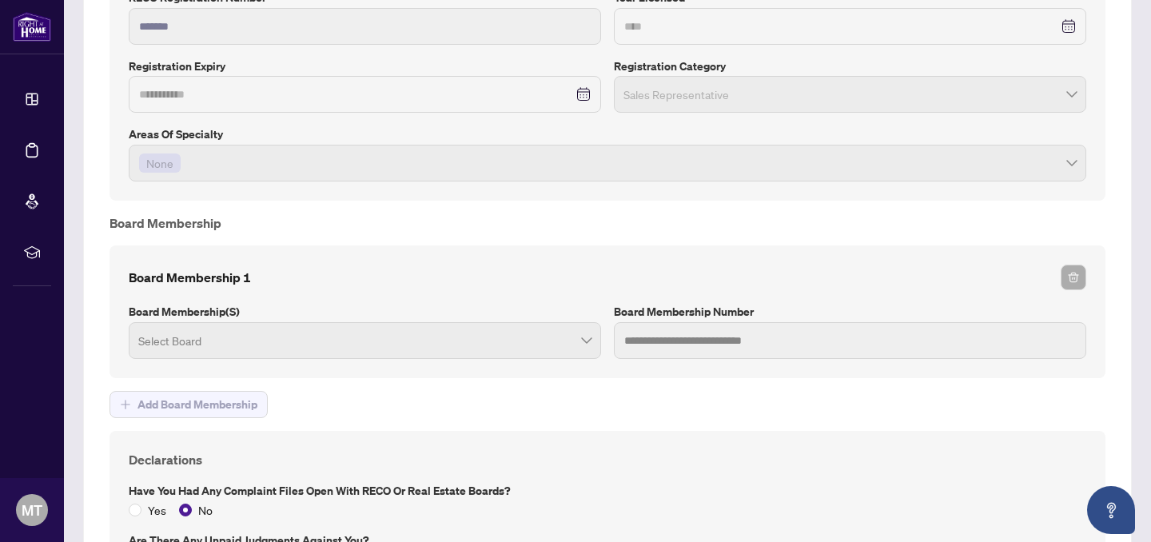
scroll to position [1536, 0]
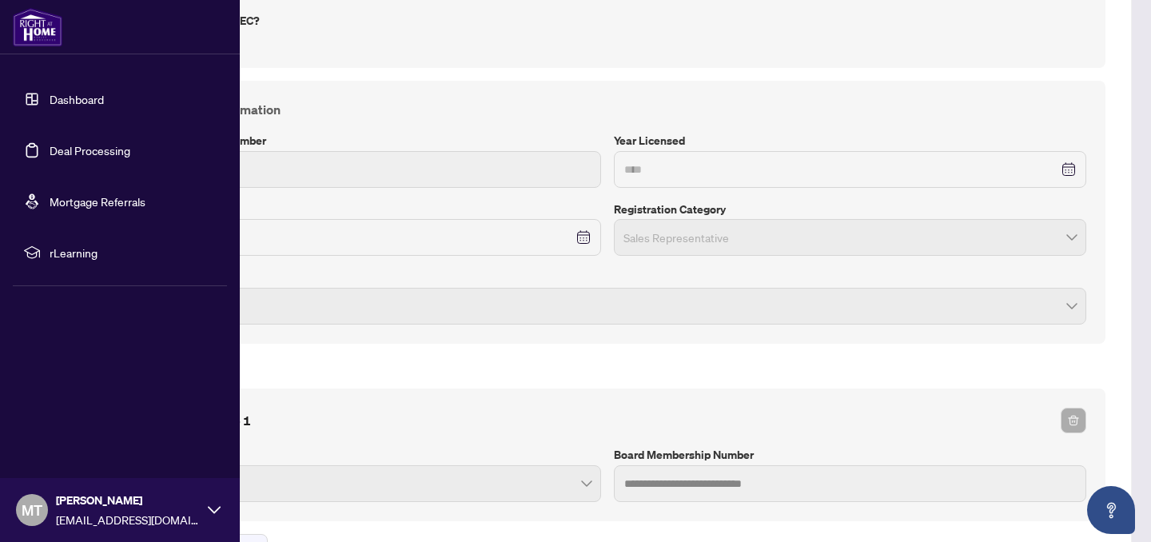
click at [76, 149] on link "Deal Processing" at bounding box center [90, 150] width 81 height 14
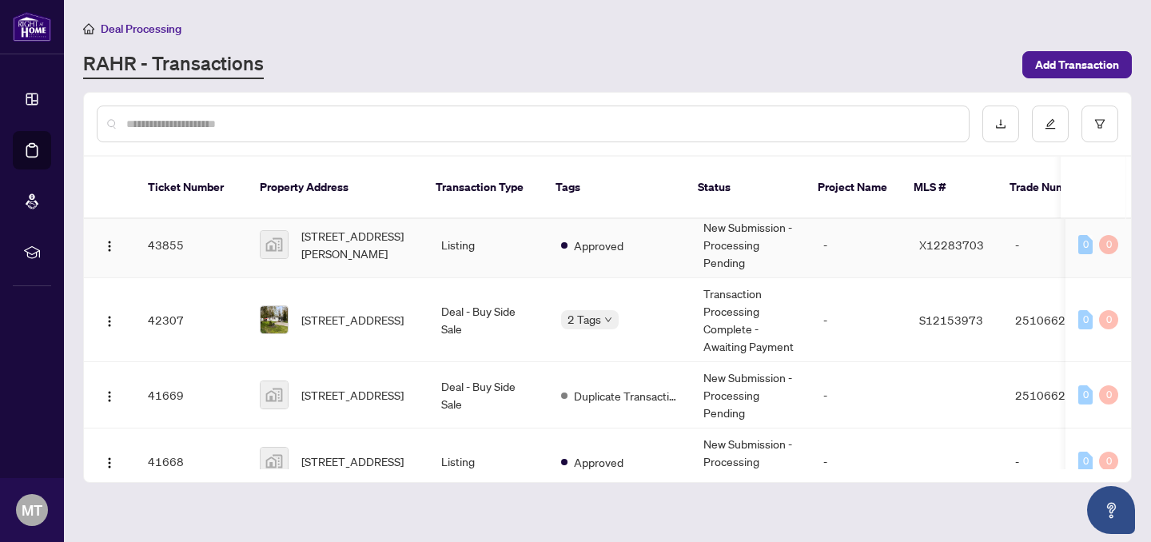
scroll to position [154, 0]
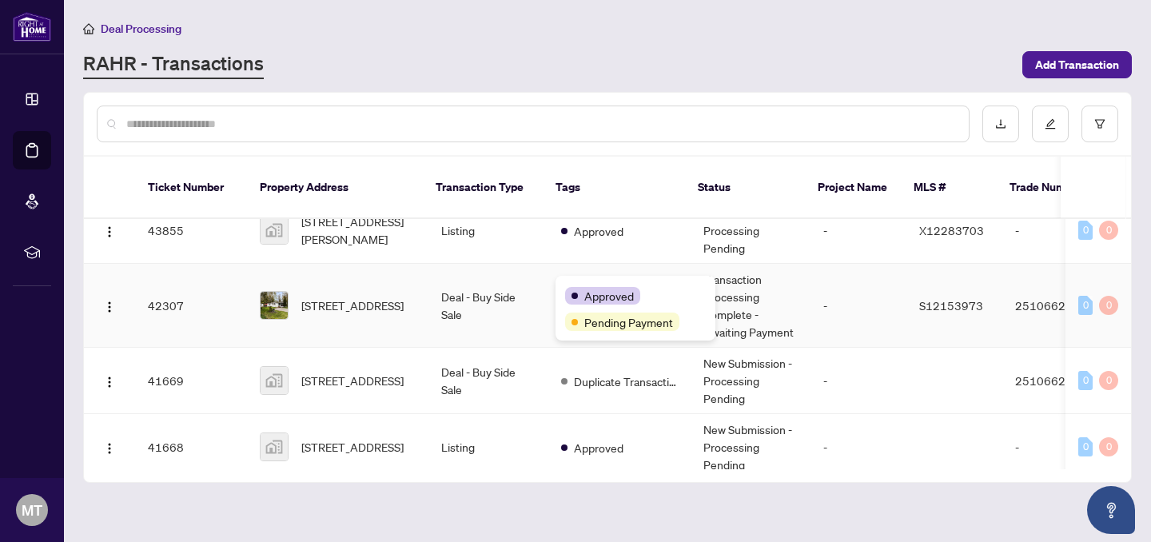
click at [603, 289] on span "Approved" at bounding box center [609, 296] width 50 height 18
click at [531, 315] on td "Deal - Buy Side Sale" at bounding box center [489, 306] width 120 height 84
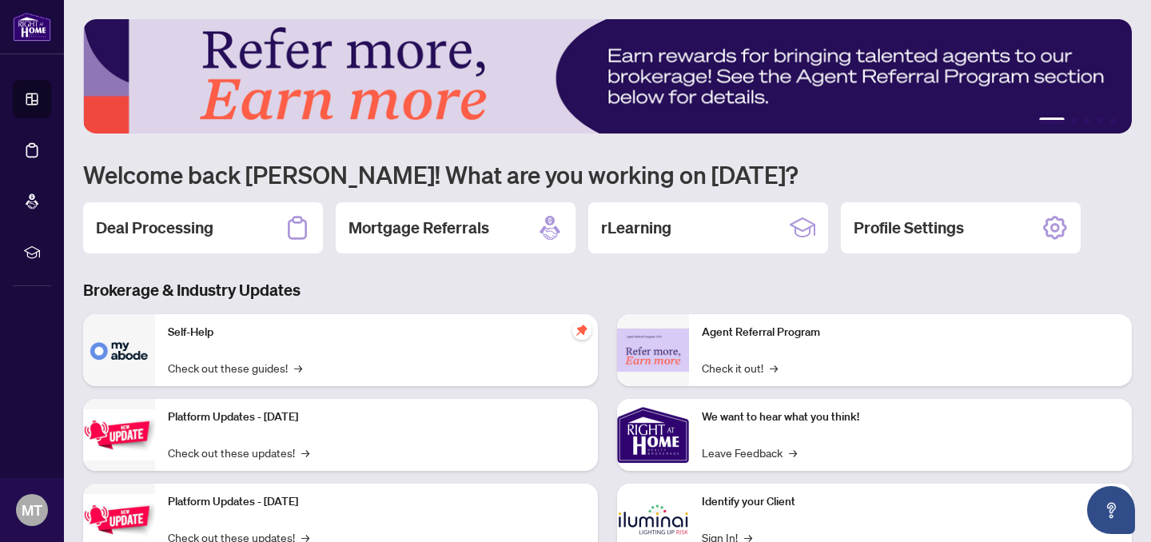
drag, startPoint x: 181, startPoint y: 233, endPoint x: 887, endPoint y: 206, distance: 706.4
click at [183, 232] on h2 "Deal Processing" at bounding box center [155, 228] width 118 height 22
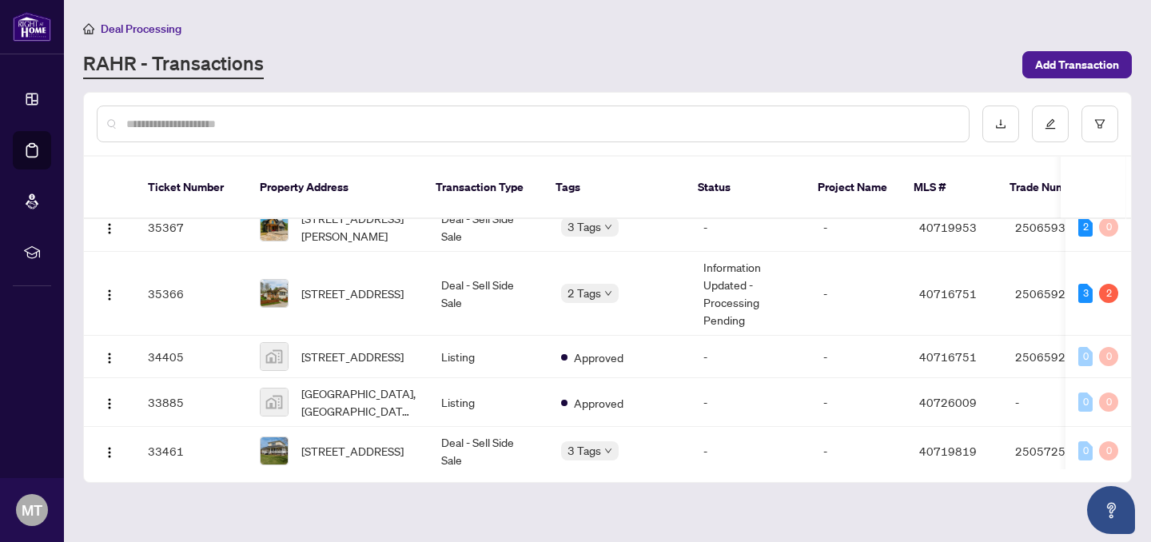
scroll to position [476, 0]
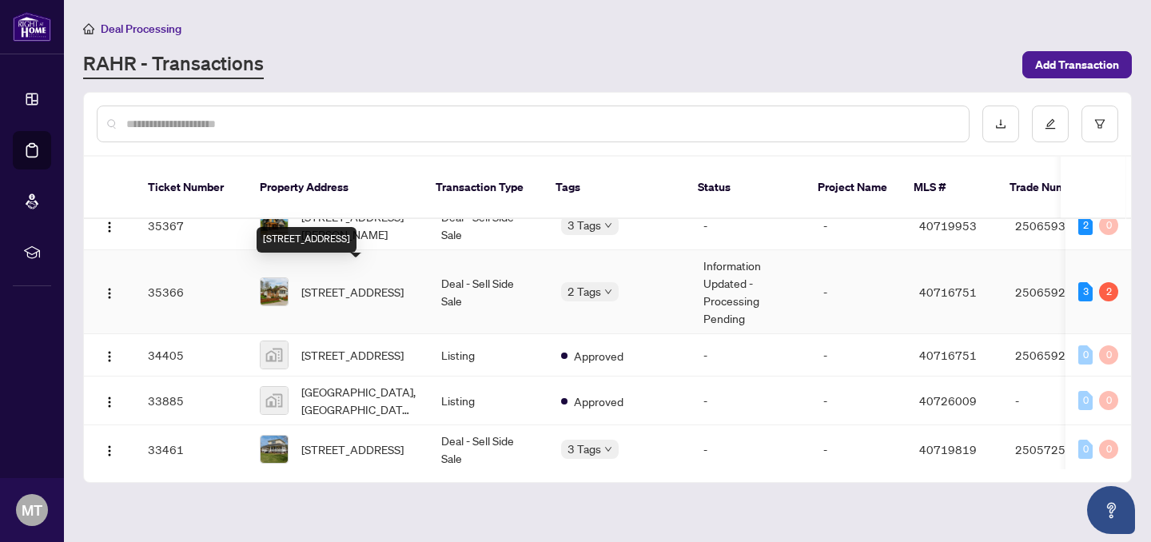
click at [404, 283] on span "99 8th Street, Angus, ON L3W 0L4, Canada" at bounding box center [352, 292] width 102 height 18
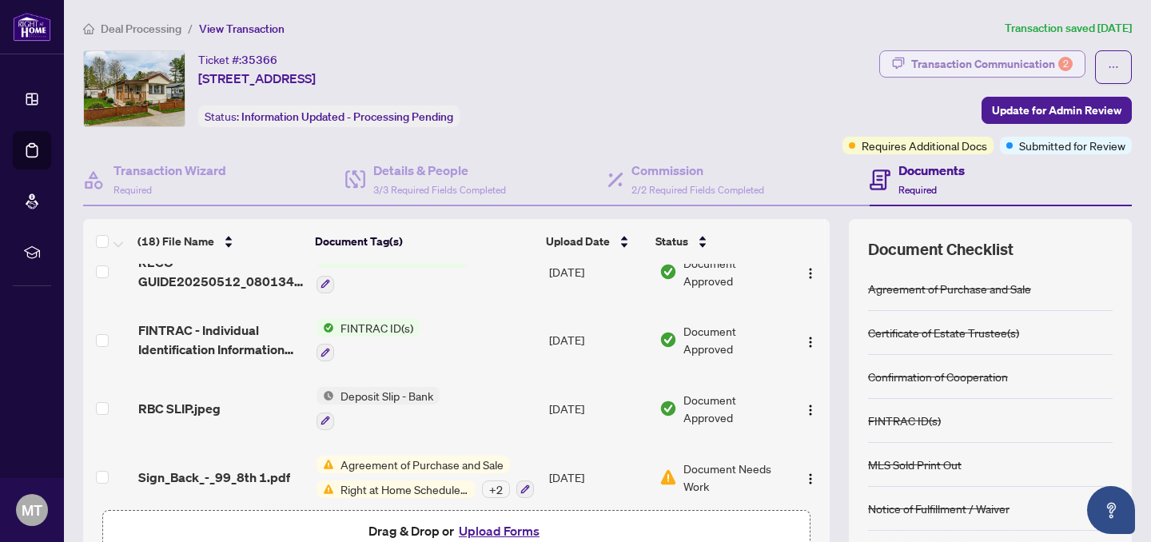
click at [1005, 58] on div "Transaction Communication 2" at bounding box center [991, 64] width 161 height 26
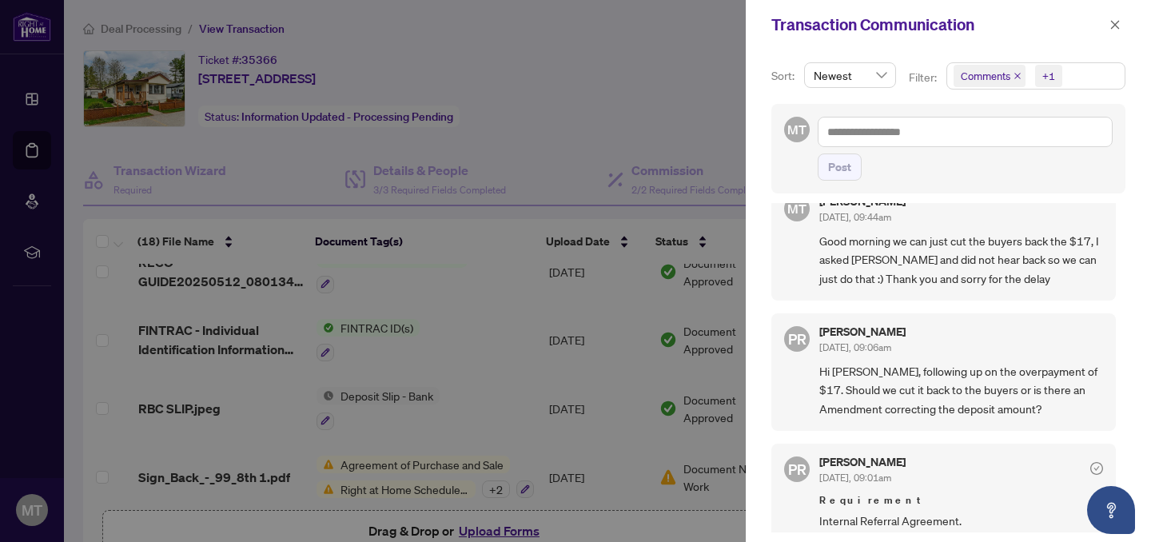
scroll to position [154, 0]
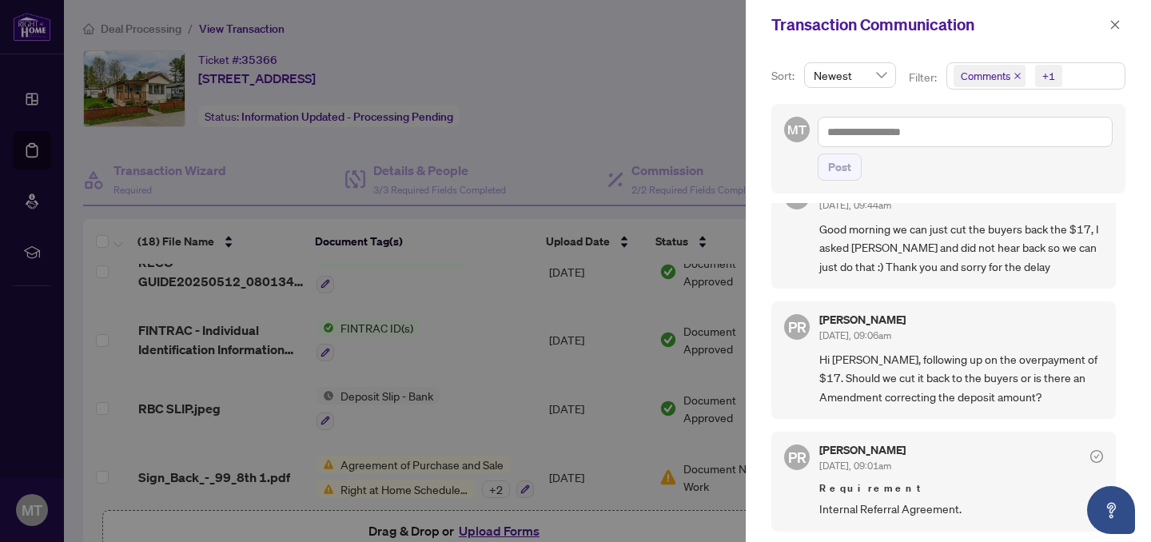
click at [584, 98] on div at bounding box center [575, 271] width 1151 height 542
drag, startPoint x: 1115, startPoint y: 28, endPoint x: 1086, endPoint y: 38, distance: 31.1
click at [1113, 29] on icon "close" at bounding box center [1115, 24] width 11 height 11
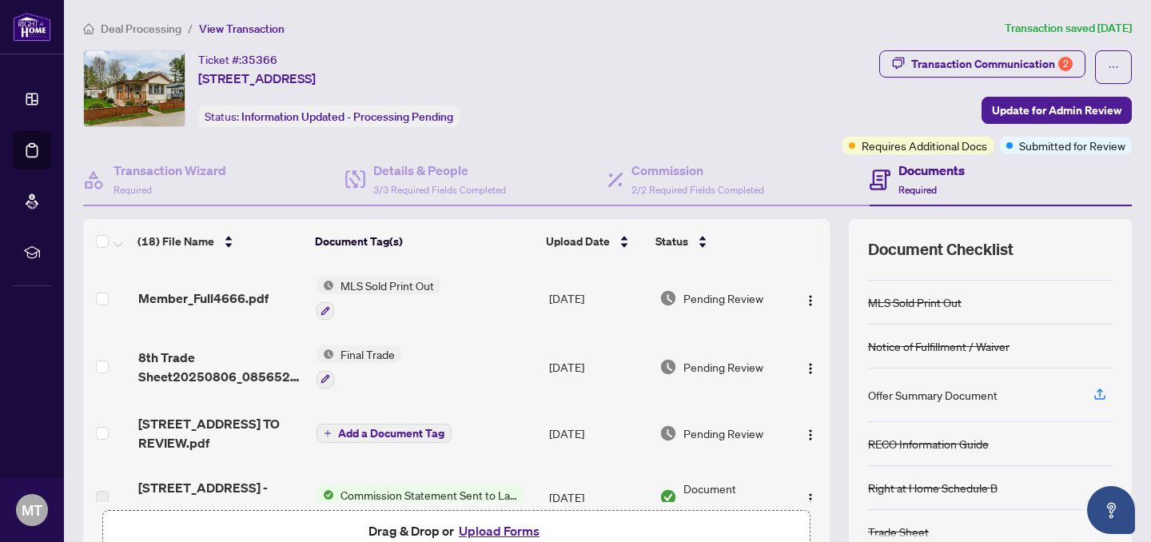
scroll to position [0, 0]
click at [973, 70] on div "Transaction Communication 2" at bounding box center [991, 64] width 161 height 26
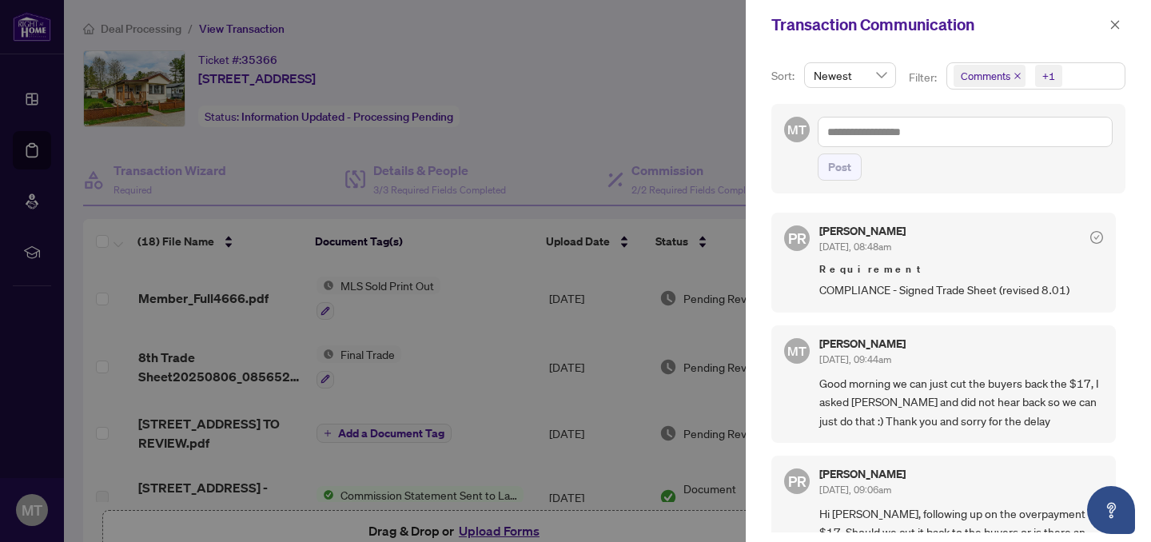
click at [679, 83] on div at bounding box center [575, 271] width 1151 height 542
click at [683, 82] on div at bounding box center [575, 271] width 1151 height 542
click at [1121, 25] on button "button" at bounding box center [1115, 24] width 21 height 19
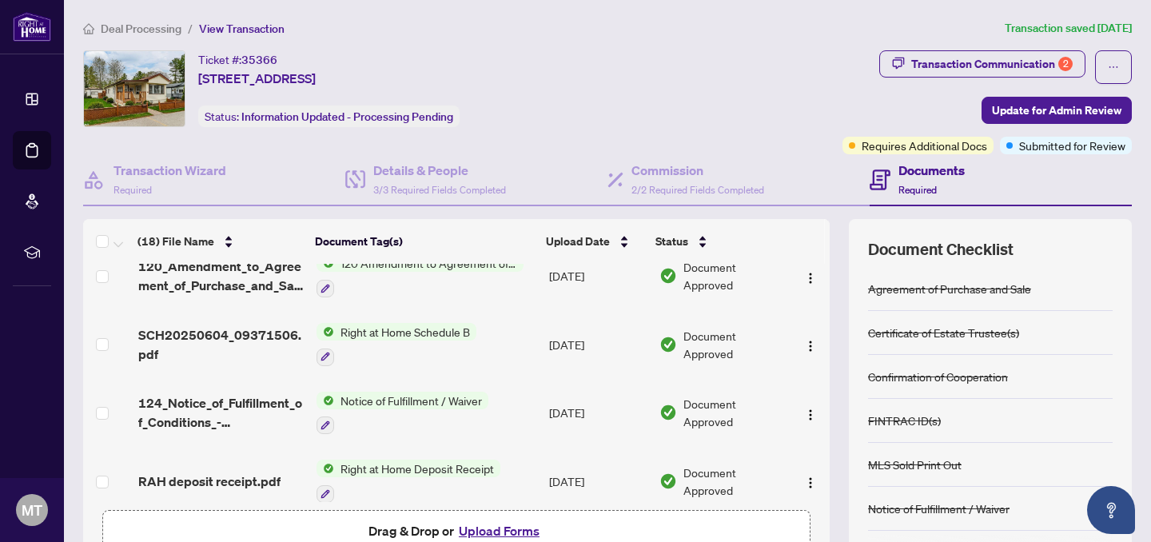
scroll to position [751, 0]
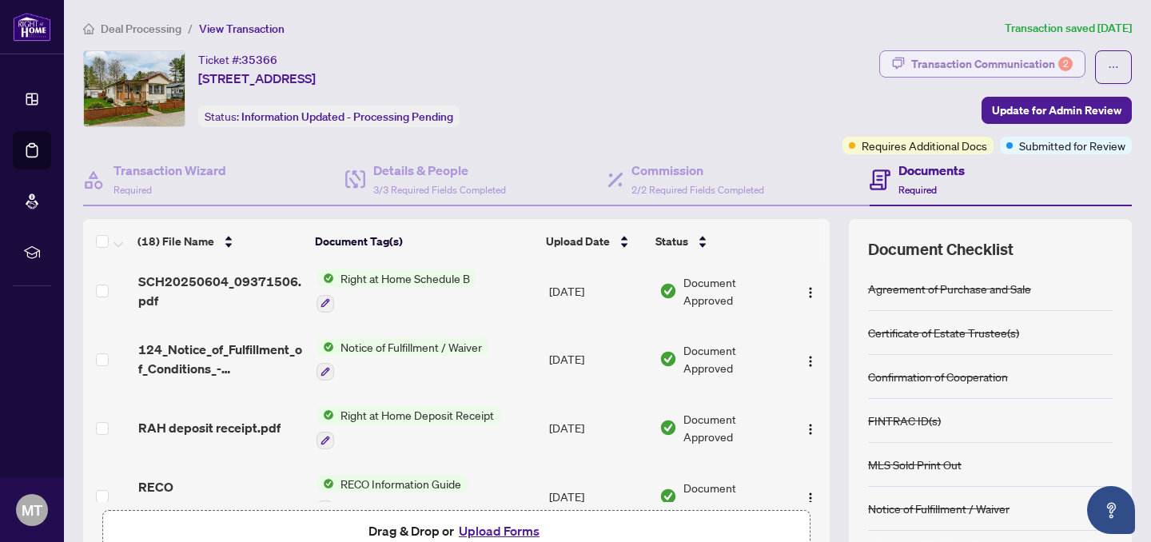
click at [935, 68] on div "Transaction Communication 2" at bounding box center [991, 64] width 161 height 26
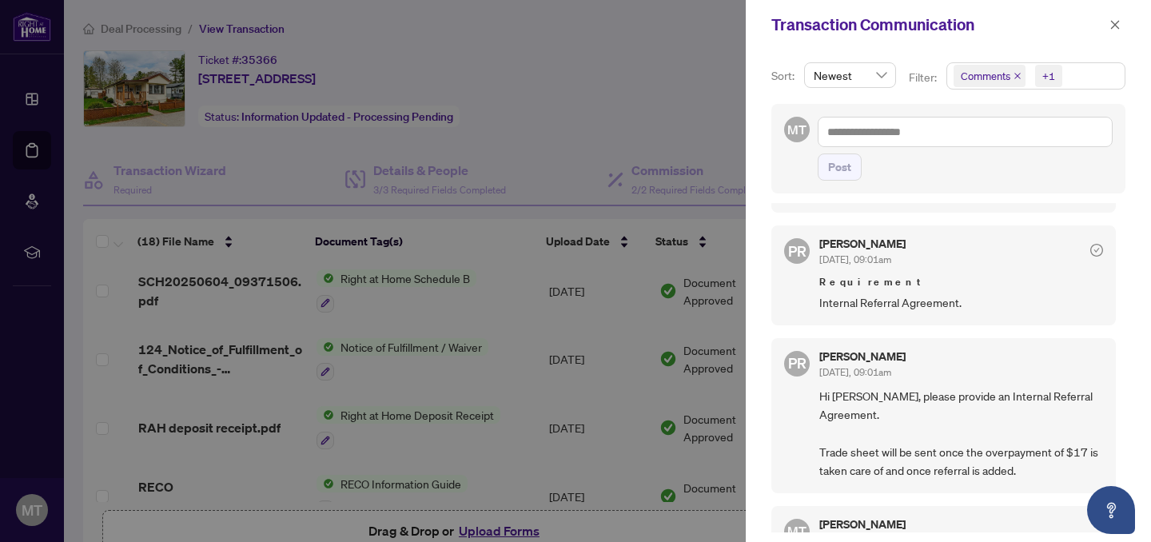
scroll to position [368, 0]
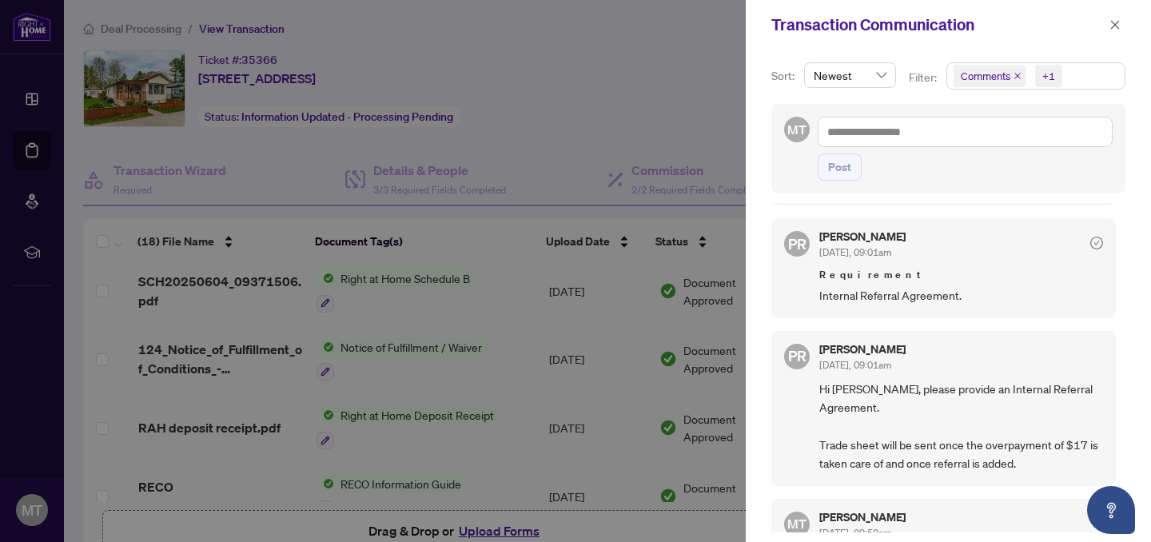
drag, startPoint x: 1083, startPoint y: 237, endPoint x: 1075, endPoint y: 241, distance: 9.3
click at [1090, 237] on icon "check-circle" at bounding box center [1096, 243] width 13 height 13
click at [860, 255] on span "Jun/05/2025, 09:01am" at bounding box center [855, 252] width 72 height 12
drag, startPoint x: 819, startPoint y: 236, endPoint x: 795, endPoint y: 247, distance: 26.5
click at [818, 237] on div "PR Puvitha Ramachandran Jun/05/2025, 09:01am Requirement Internal Referral Agre…" at bounding box center [943, 267] width 345 height 99
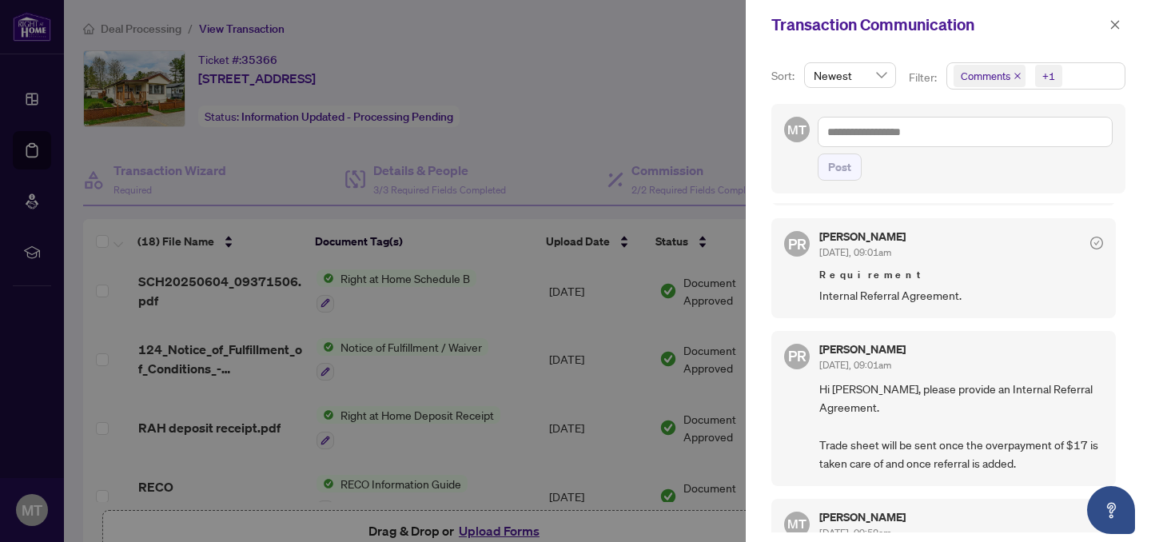
click at [805, 242] on span "PR" at bounding box center [797, 244] width 18 height 22
drag, startPoint x: 851, startPoint y: 237, endPoint x: 850, endPoint y: 253, distance: 16.1
click at [851, 237] on h5 "Puvitha Ramachandran" at bounding box center [862, 236] width 86 height 11
click at [850, 253] on span "Jun/05/2025, 09:01am" at bounding box center [855, 252] width 72 height 12
click at [856, 274] on span "Requirement" at bounding box center [961, 275] width 284 height 16
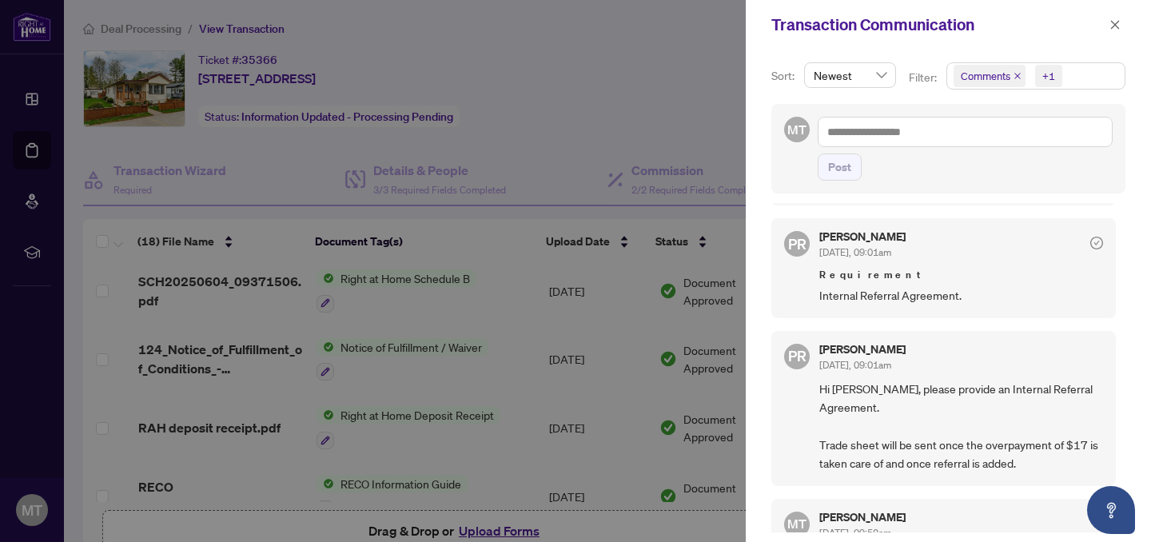
drag, startPoint x: 825, startPoint y: 291, endPoint x: 1009, endPoint y: 285, distance: 184.0
click at [1009, 286] on span "Internal Referral Agreement." at bounding box center [961, 295] width 284 height 18
click at [709, 107] on div at bounding box center [575, 271] width 1151 height 542
click at [1113, 26] on icon "close" at bounding box center [1115, 24] width 11 height 11
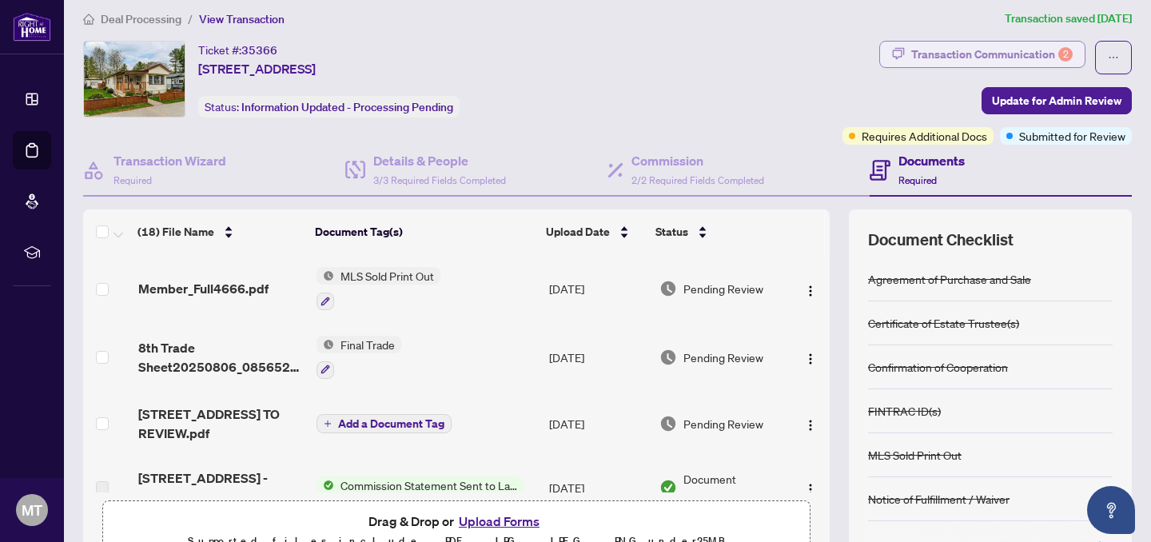
scroll to position [0, 0]
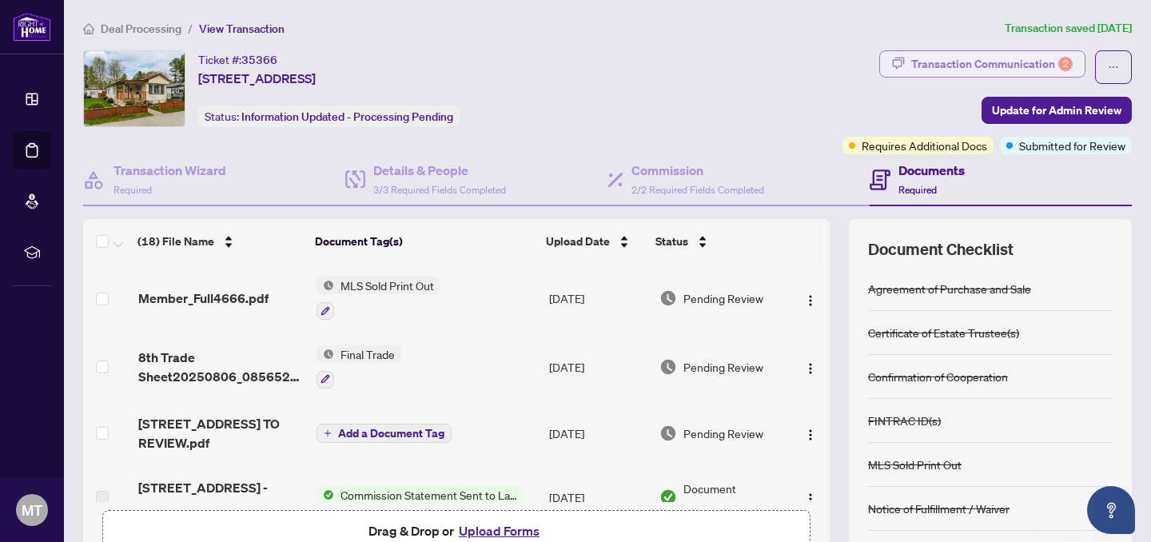
click at [1019, 61] on div "Transaction Communication 2" at bounding box center [991, 64] width 161 height 26
